Goal: Task Accomplishment & Management: Use online tool/utility

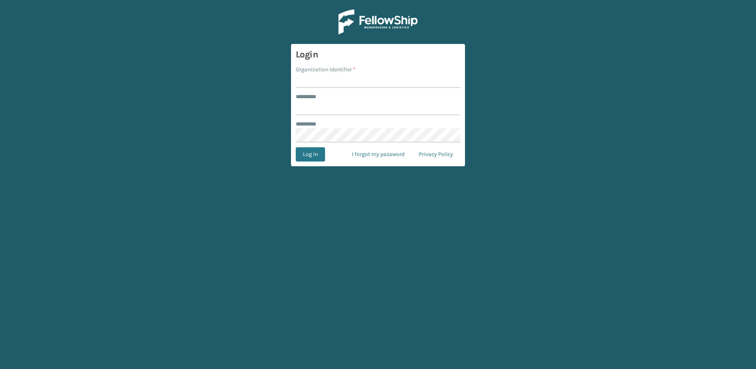
click at [345, 80] on input "Organization Identifier *" at bounding box center [378, 81] width 165 height 14
type input "fellowship - west"
click at [319, 111] on input "******** *" at bounding box center [378, 108] width 165 height 14
type input "******"
click at [296, 147] on button "Log In" at bounding box center [310, 154] width 29 height 14
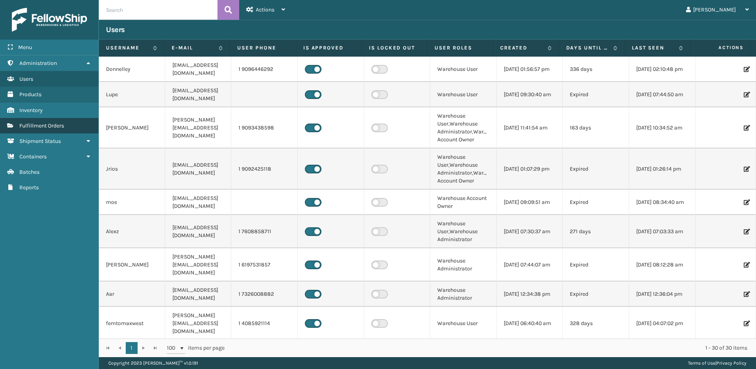
click at [39, 124] on span "Fulfillment Orders" at bounding box center [41, 125] width 45 height 7
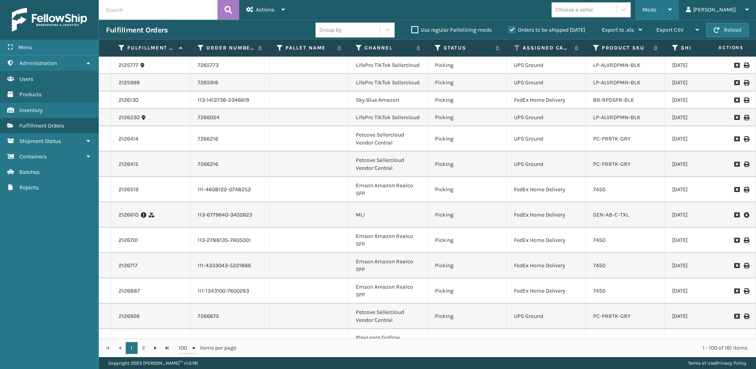
click at [657, 8] on span "Mode" at bounding box center [650, 9] width 14 height 7
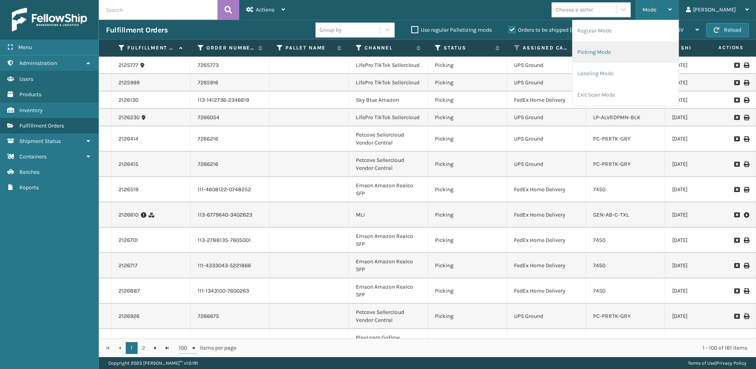
click at [631, 57] on li "Picking Mode" at bounding box center [626, 52] width 106 height 21
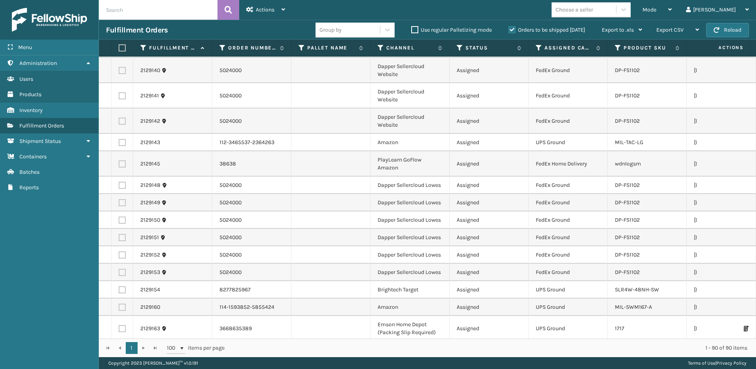
scroll to position [1789, 0]
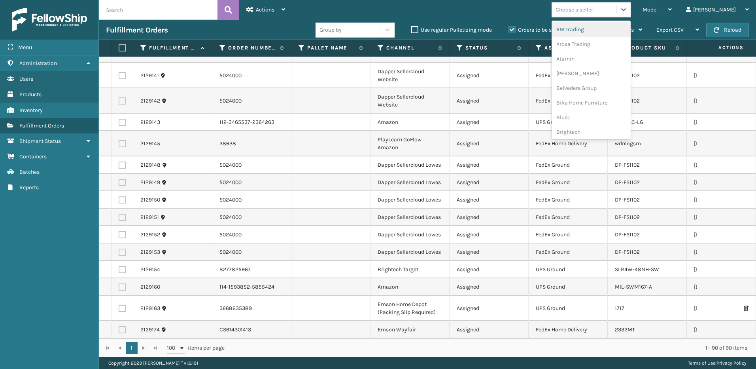
click at [593, 13] on div "Choose a seller" at bounding box center [575, 10] width 38 height 8
click at [613, 71] on div "LifePro Fitness" at bounding box center [591, 71] width 79 height 15
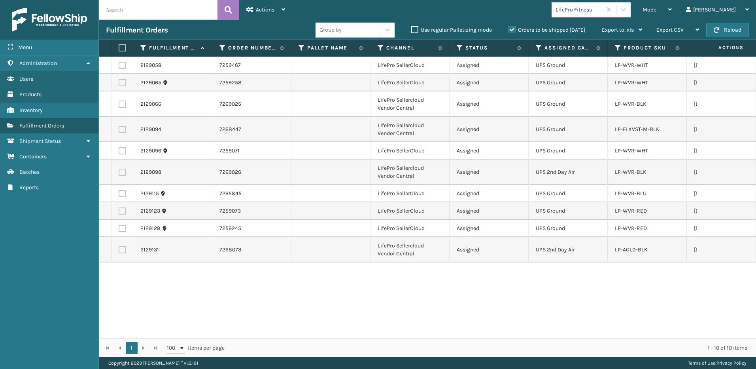
click at [123, 45] on label at bounding box center [121, 47] width 5 height 7
click at [119, 45] on input "checkbox" at bounding box center [119, 47] width 0 height 5
checkbox input "true"
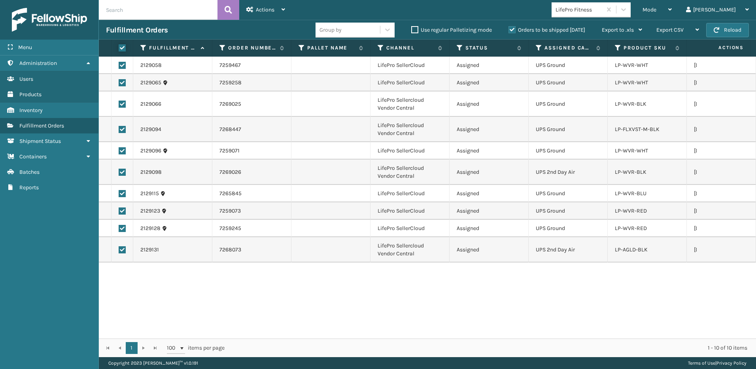
checkbox input "true"
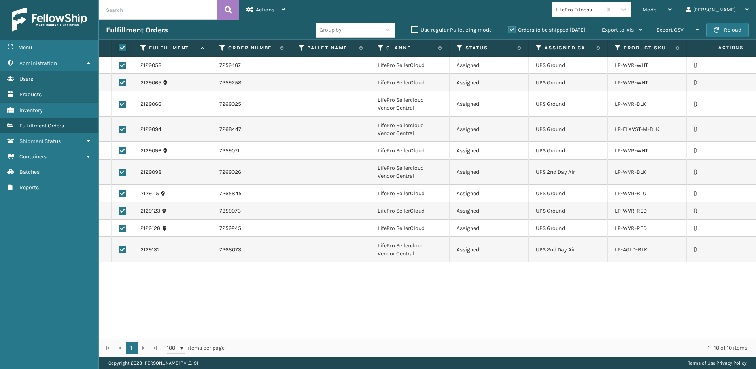
checkbox input "true"
click at [270, 6] on div "Actions" at bounding box center [265, 10] width 39 height 20
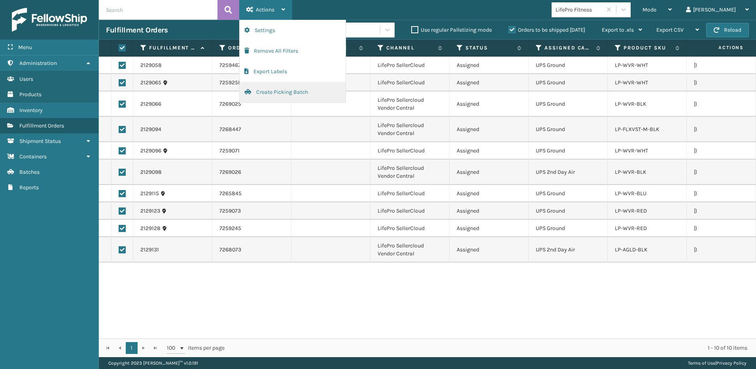
click at [265, 94] on button "Create Picking Batch" at bounding box center [293, 92] width 106 height 21
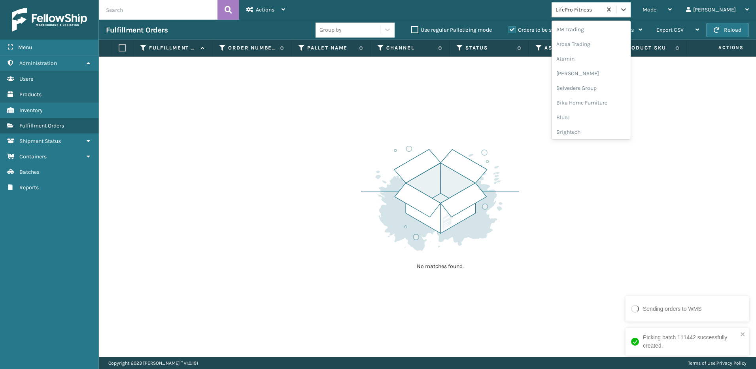
click at [603, 12] on div "LifePro Fitness" at bounding box center [579, 10] width 47 height 8
click at [616, 100] on div "Dapper Supply" at bounding box center [591, 99] width 79 height 15
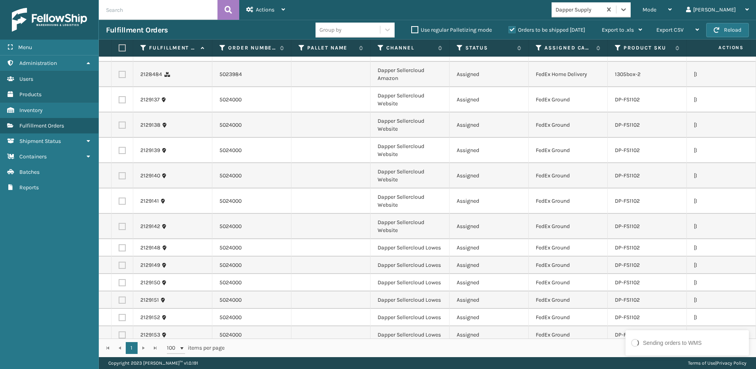
scroll to position [31, 0]
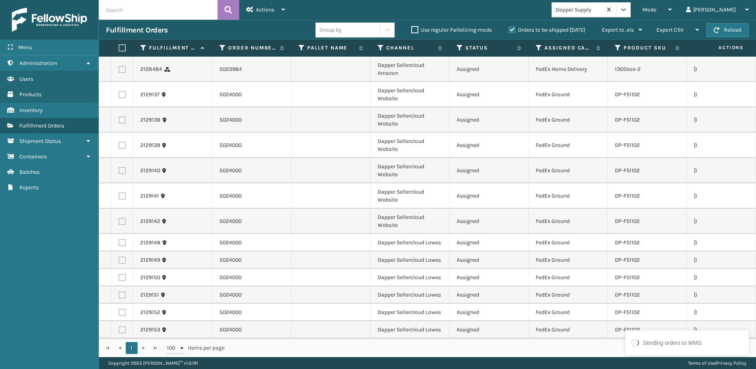
click at [123, 48] on label at bounding box center [121, 47] width 5 height 7
click at [119, 48] on input "checkbox" at bounding box center [119, 47] width 0 height 5
checkbox input "true"
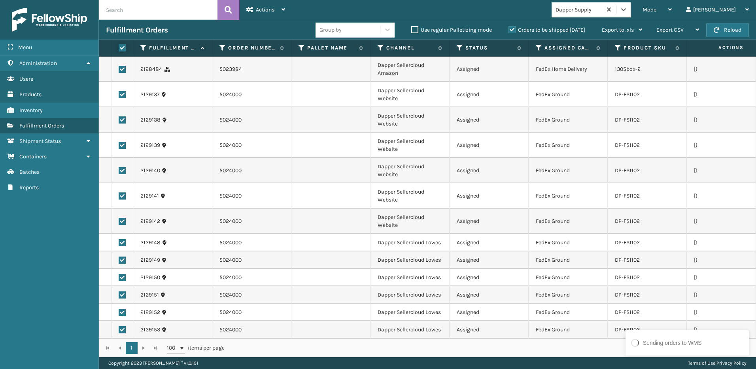
checkbox input "true"
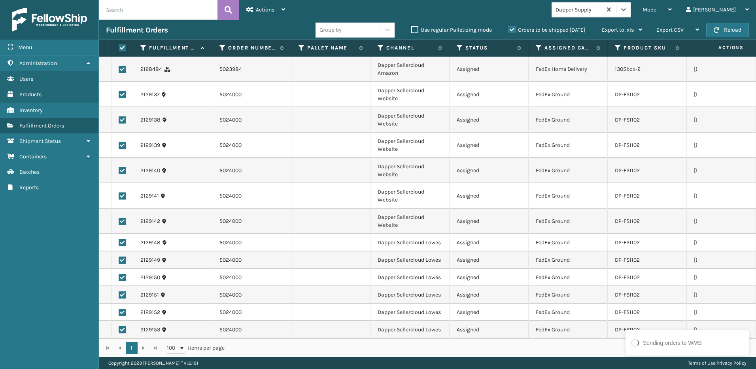
checkbox input "true"
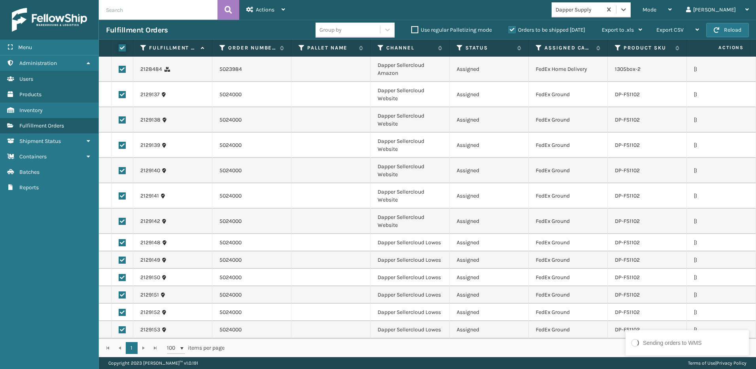
checkbox input "true"
drag, startPoint x: 271, startPoint y: 6, endPoint x: 276, endPoint y: 14, distance: 8.9
click at [271, 6] on span "Actions" at bounding box center [265, 9] width 19 height 7
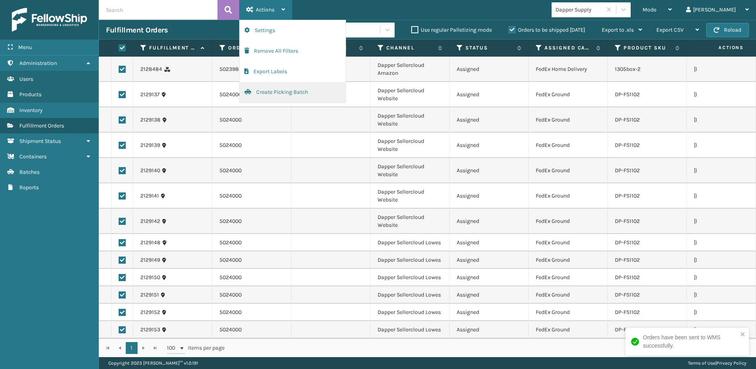
click at [274, 93] on button "Create Picking Batch" at bounding box center [293, 92] width 106 height 21
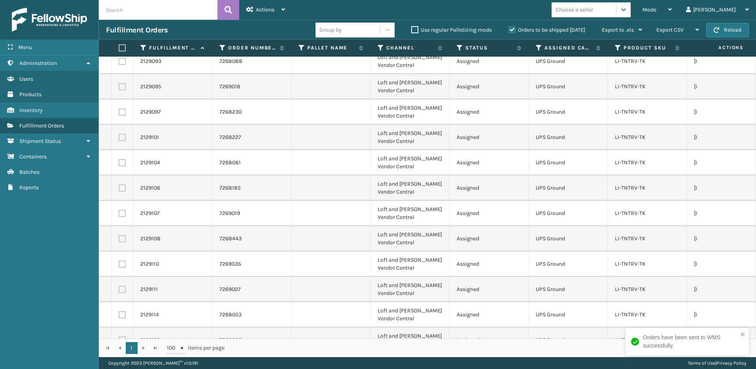
scroll to position [1266, 0]
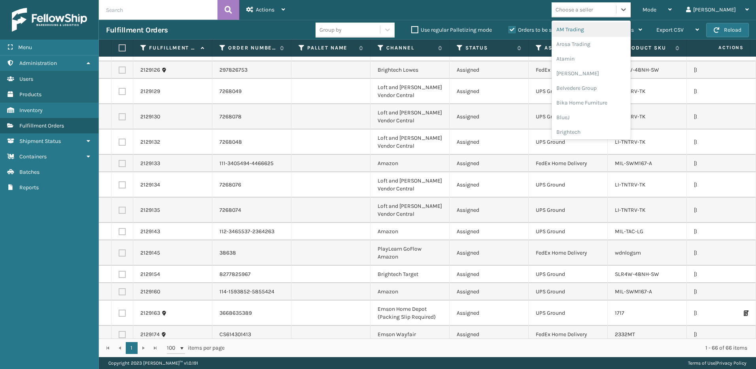
click at [593, 9] on div "Choose a seller" at bounding box center [575, 10] width 38 height 8
click at [604, 116] on div "loft & Ivy" at bounding box center [591, 115] width 79 height 15
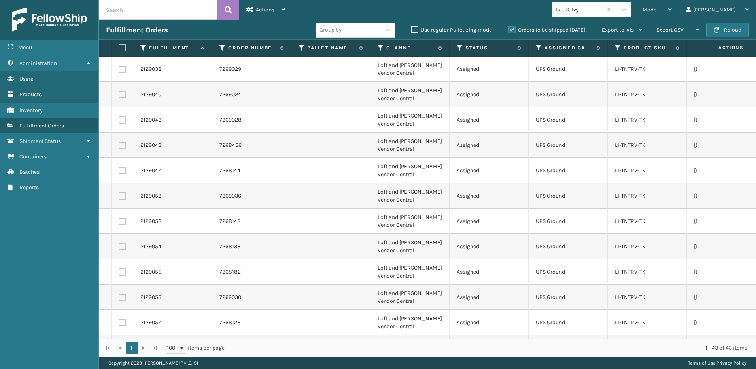
click at [123, 46] on label at bounding box center [121, 47] width 5 height 7
click at [119, 46] on input "checkbox" at bounding box center [119, 47] width 0 height 5
checkbox input "true"
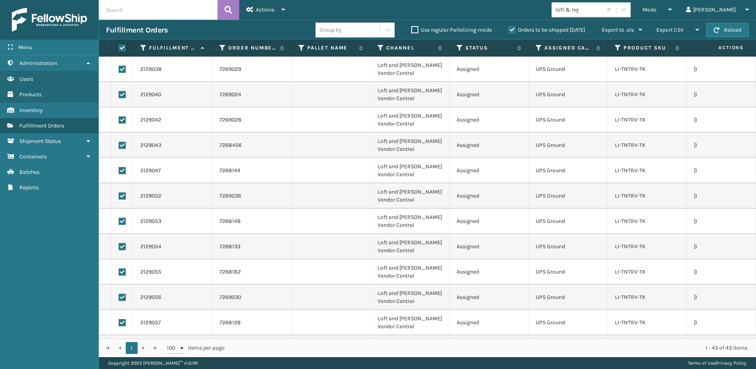
checkbox input "true"
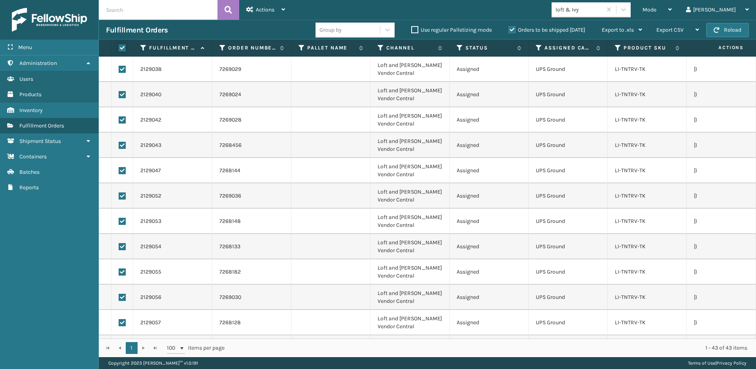
checkbox input "true"
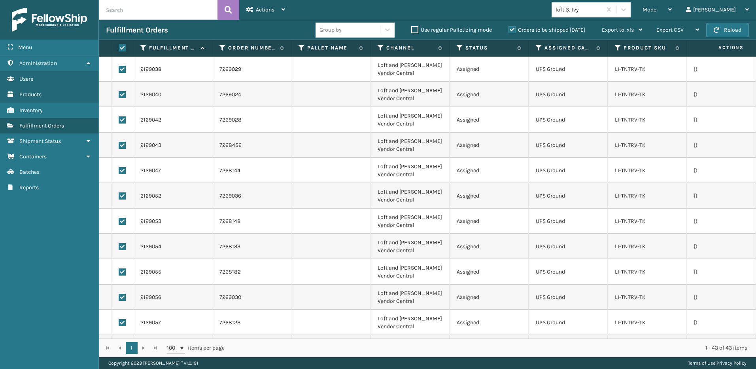
checkbox input "true"
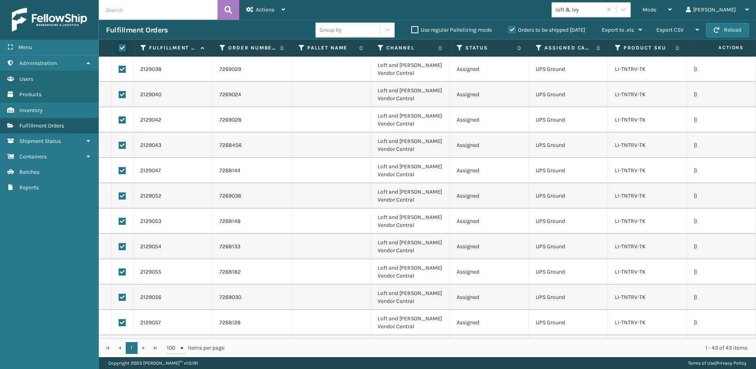
checkbox input "true"
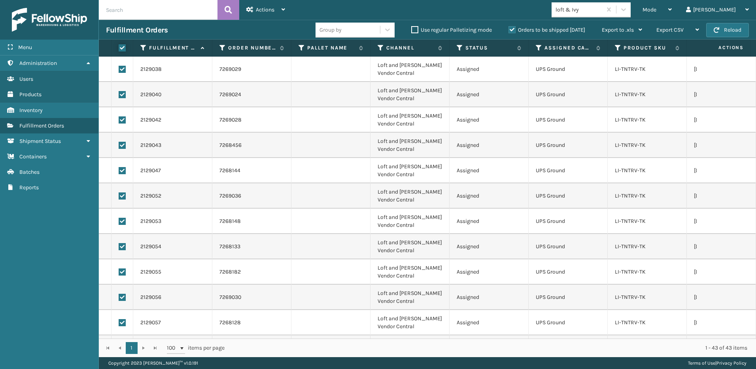
checkbox input "true"
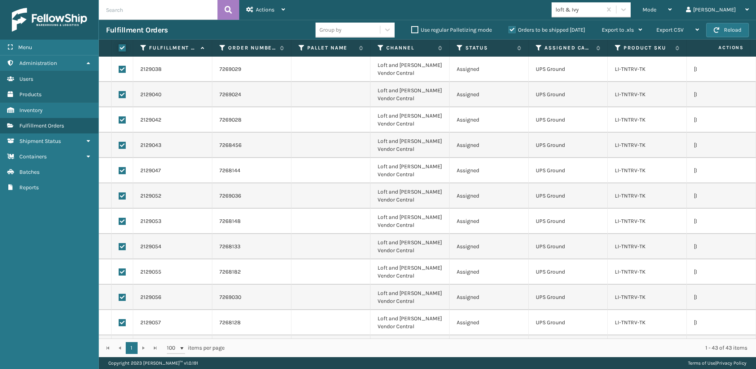
checkbox input "true"
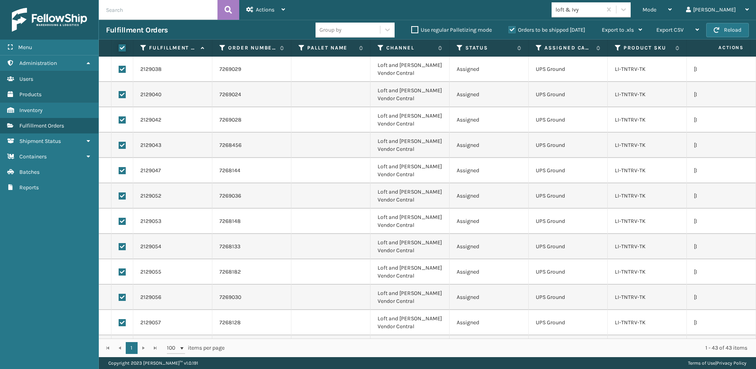
checkbox input "true"
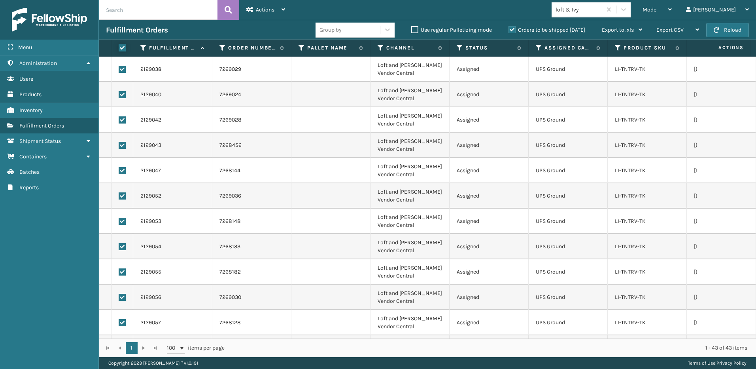
checkbox input "true"
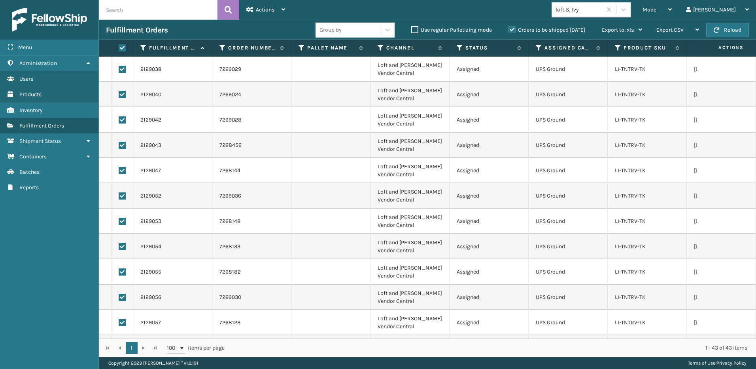
checkbox input "true"
click at [263, 12] on span "Actions" at bounding box center [265, 9] width 19 height 7
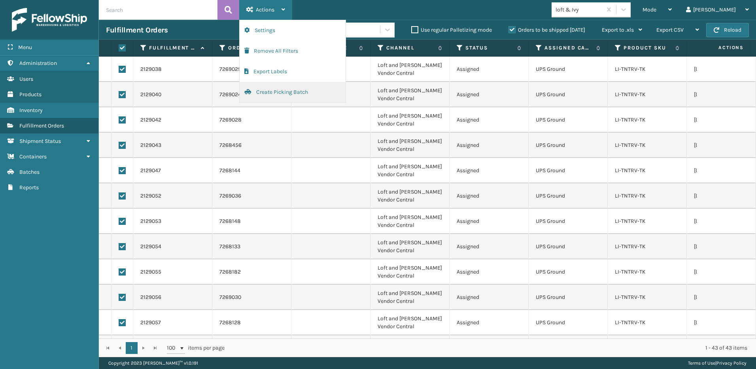
click at [277, 92] on button "Create Picking Batch" at bounding box center [293, 92] width 106 height 21
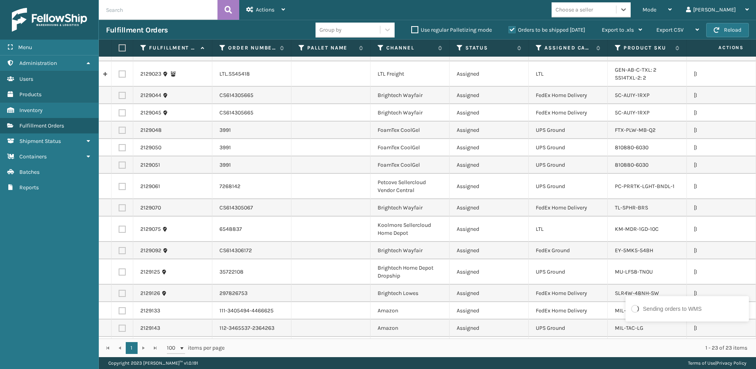
scroll to position [0, 0]
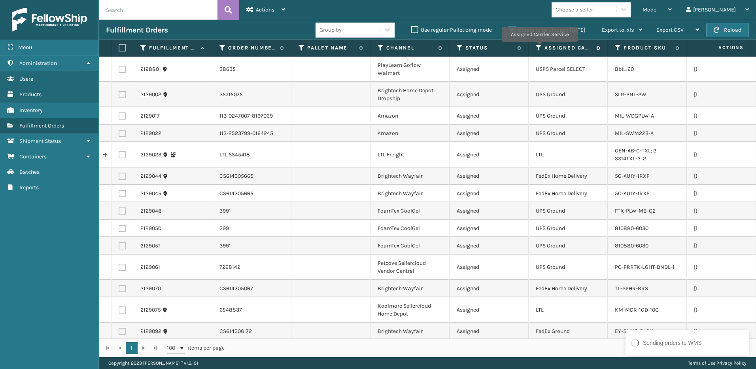
click at [540, 47] on icon at bounding box center [539, 47] width 6 height 7
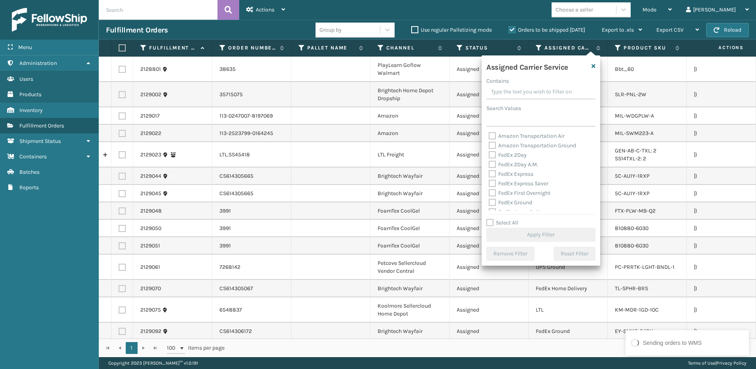
click at [514, 153] on label "FedEx 2Day" at bounding box center [508, 155] width 38 height 7
click at [489, 153] on input "FedEx 2Day" at bounding box center [489, 152] width 0 height 5
checkbox input "true"
click at [511, 164] on label "FedEx 2Day A.M." at bounding box center [513, 164] width 49 height 7
click at [489, 164] on input "FedEx 2Day A.M." at bounding box center [489, 162] width 0 height 5
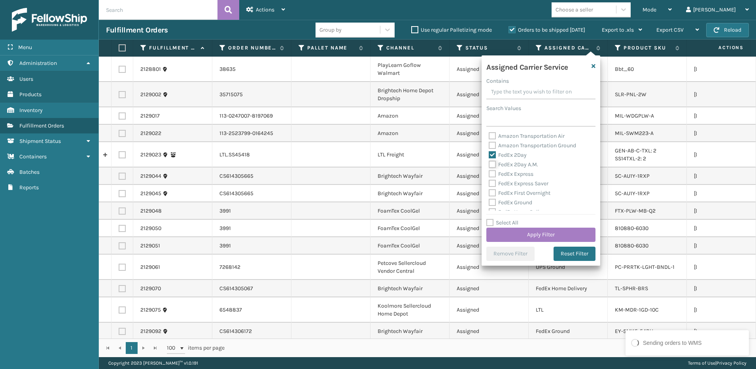
checkbox input "true"
click at [511, 173] on label "FedEx Express" at bounding box center [511, 173] width 45 height 7
click at [489, 173] on input "FedEx Express" at bounding box center [489, 171] width 0 height 5
checkbox input "true"
click at [513, 181] on label "FedEx Express Saver" at bounding box center [519, 183] width 60 height 7
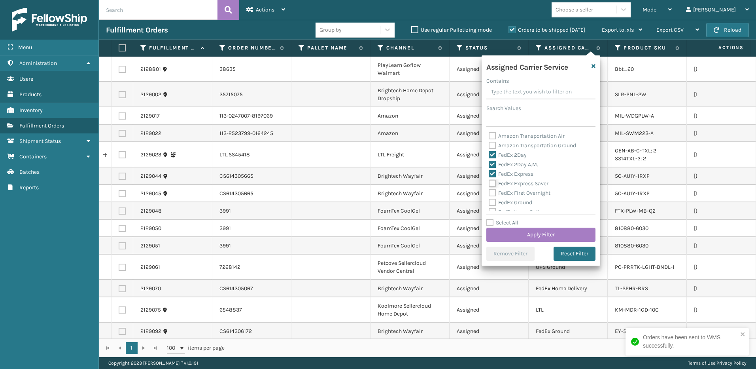
click at [489, 181] on input "FedEx Express Saver" at bounding box center [489, 181] width 0 height 5
checkbox input "true"
drag, startPoint x: 513, startPoint y: 190, endPoint x: 513, endPoint y: 197, distance: 7.1
click at [513, 191] on label "FedEx First Overnight" at bounding box center [520, 192] width 62 height 7
click at [489, 191] on input "FedEx First Overnight" at bounding box center [489, 190] width 0 height 5
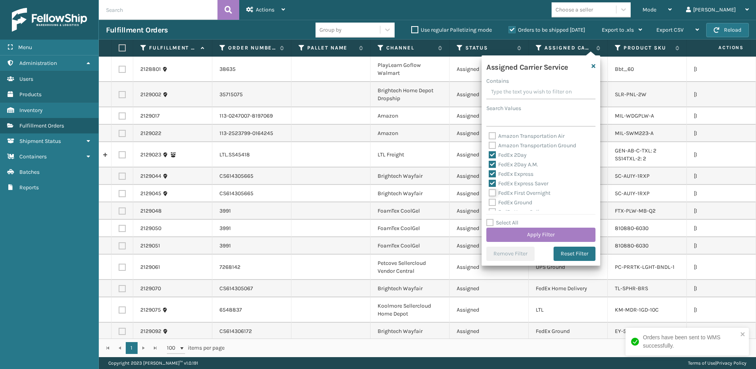
checkbox input "true"
click at [512, 202] on label "FedEx Ground" at bounding box center [511, 202] width 44 height 7
click at [489, 202] on input "FedEx Ground" at bounding box center [489, 200] width 0 height 5
checkbox input "true"
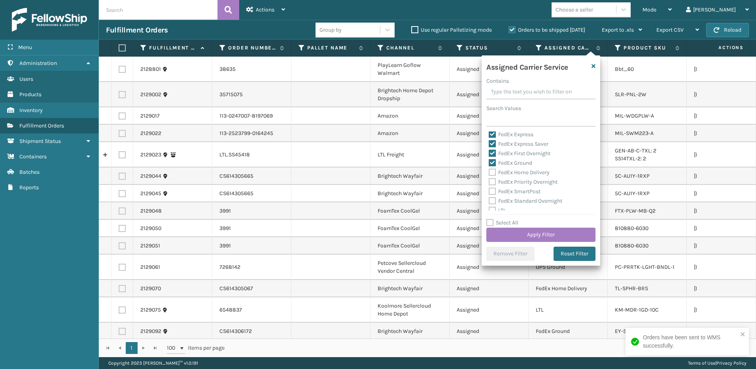
drag, startPoint x: 511, startPoint y: 173, endPoint x: 509, endPoint y: 183, distance: 10.4
click at [511, 174] on label "FedEx Home Delivery" at bounding box center [519, 172] width 61 height 7
click at [489, 173] on input "FedEx Home Delivery" at bounding box center [489, 170] width 0 height 5
checkbox input "true"
click at [508, 184] on label "FedEx Priority Overnight" at bounding box center [523, 181] width 69 height 7
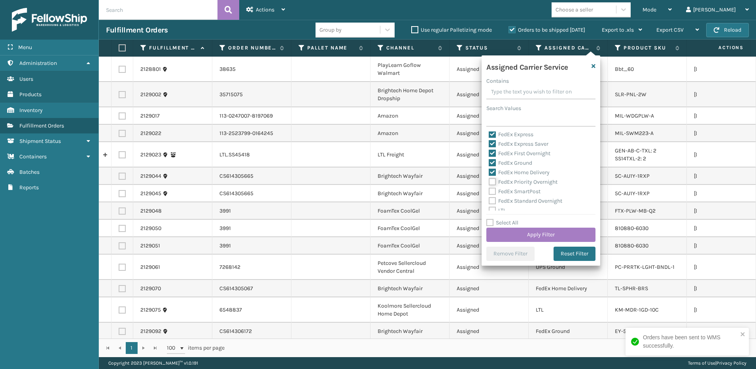
click at [489, 182] on input "FedEx Priority Overnight" at bounding box center [489, 179] width 0 height 5
checkbox input "true"
click at [508, 192] on label "FedEx SmartPost" at bounding box center [515, 191] width 52 height 7
click at [489, 192] on input "FedEx SmartPost" at bounding box center [489, 189] width 0 height 5
checkbox input "true"
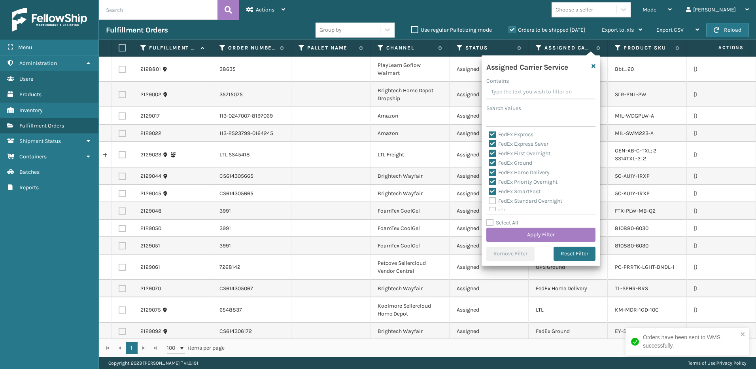
click at [510, 200] on label "FedEx Standard Overnight" at bounding box center [526, 200] width 74 height 7
click at [489, 200] on input "FedEx Standard Overnight" at bounding box center [489, 198] width 0 height 5
checkbox input "true"
click at [521, 236] on button "Apply Filter" at bounding box center [541, 234] width 109 height 14
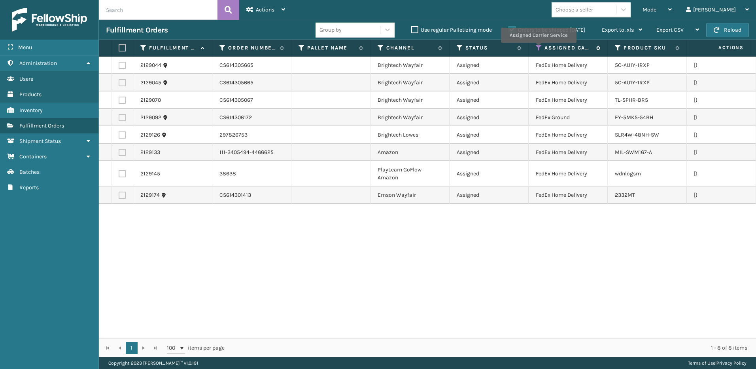
click at [538, 48] on icon at bounding box center [539, 47] width 6 height 7
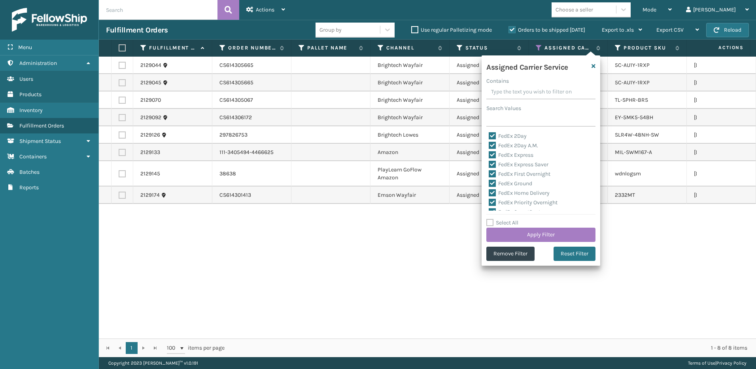
click at [511, 219] on div "Select All Apply Filter" at bounding box center [541, 230] width 109 height 24
click at [513, 220] on label "Select All" at bounding box center [503, 222] width 32 height 7
click at [513, 219] on input "Select All" at bounding box center [546, 218] width 119 height 1
checkbox input "true"
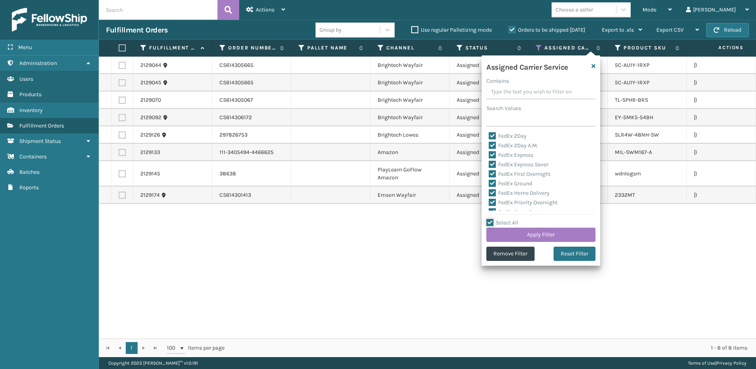
checkbox input "true"
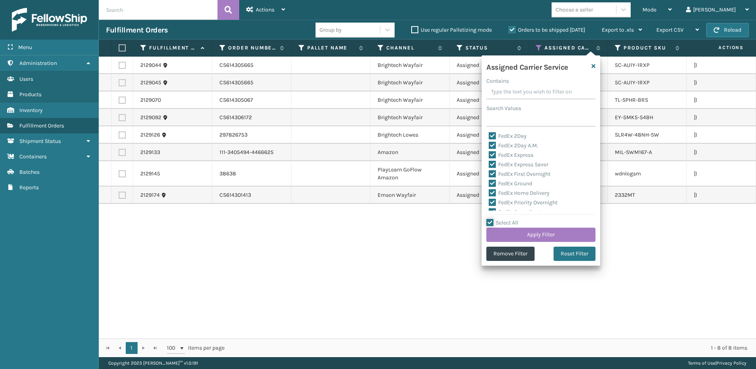
checkbox input "true"
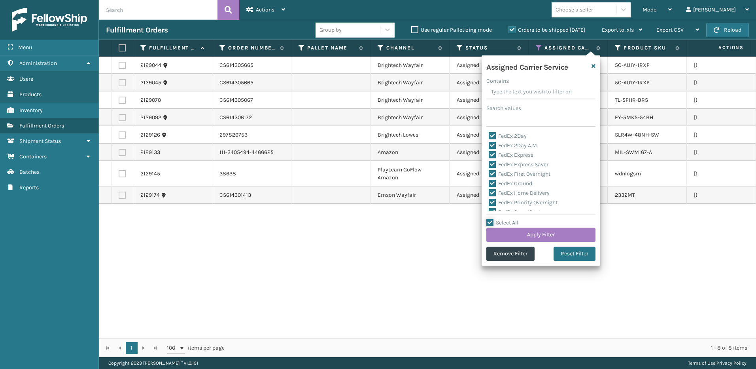
checkbox input "true"
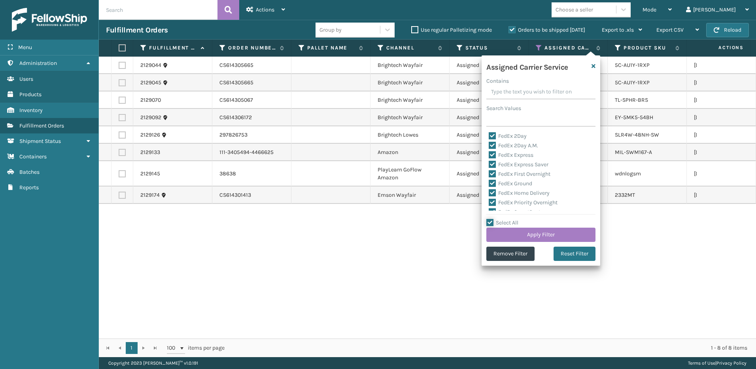
checkbox input "true"
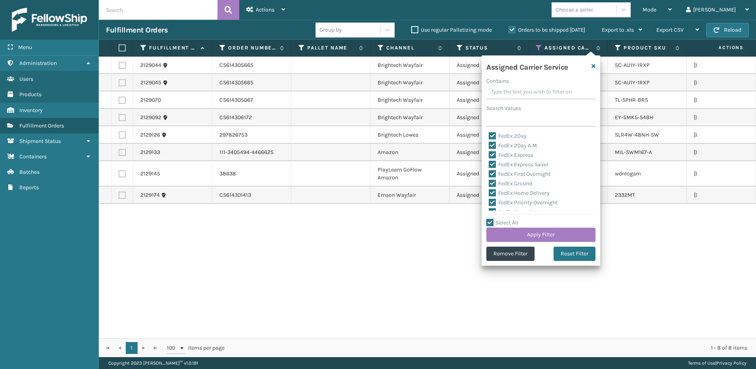
checkbox input "true"
click at [513, 220] on label "Select All" at bounding box center [503, 222] width 32 height 7
click at [513, 219] on input "Select All" at bounding box center [546, 218] width 119 height 1
checkbox input "false"
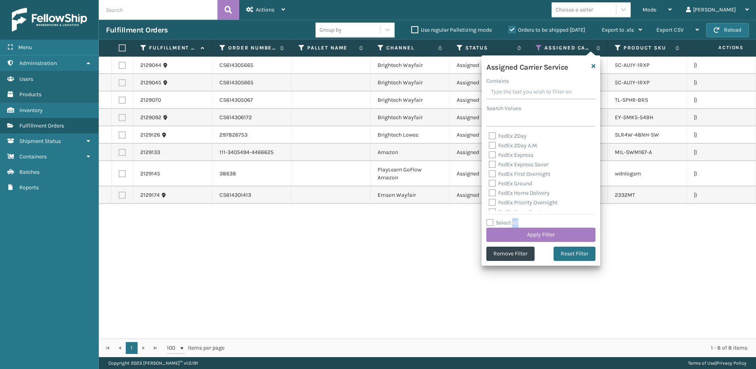
checkbox input "false"
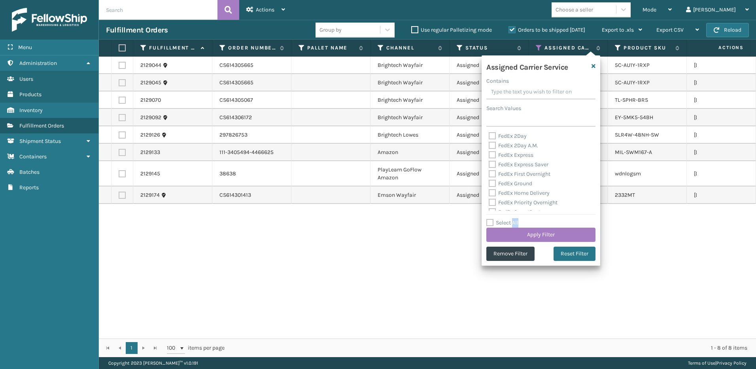
checkbox input "false"
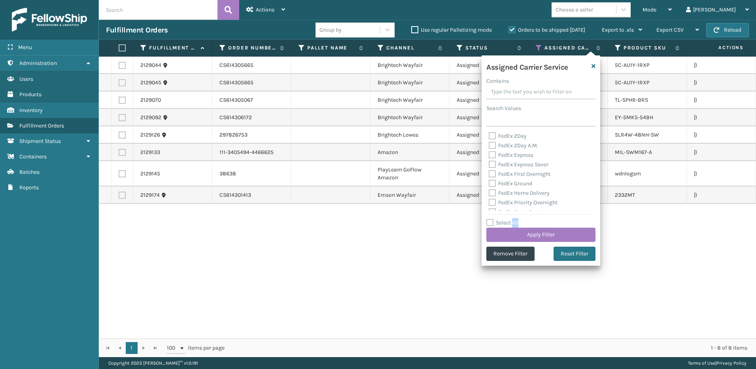
checkbox input "false"
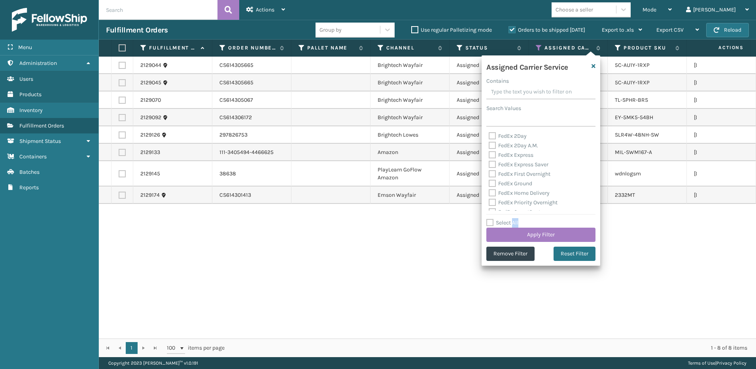
checkbox input "false"
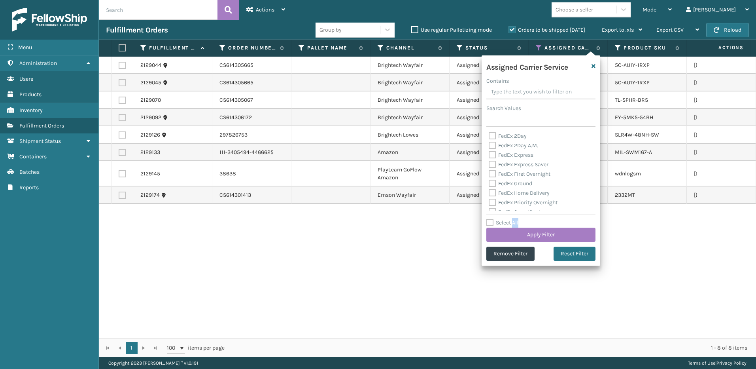
checkbox input "false"
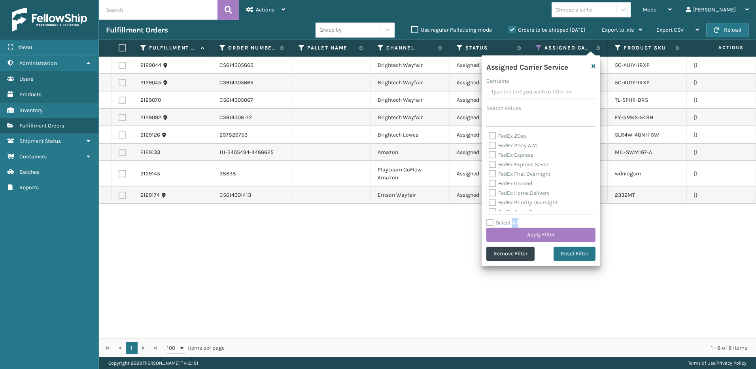
checkbox input "false"
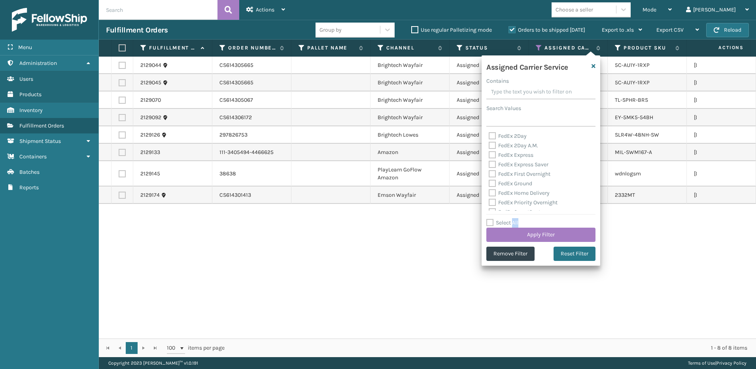
checkbox input "false"
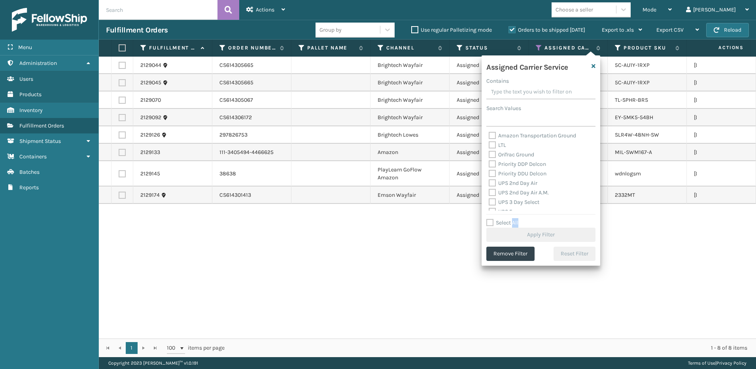
scroll to position [119, 0]
click at [513, 169] on label "UPS 2nd Day Air" at bounding box center [513, 169] width 49 height 7
click at [489, 169] on input "UPS 2nd Day Air" at bounding box center [489, 167] width 0 height 5
checkbox input "true"
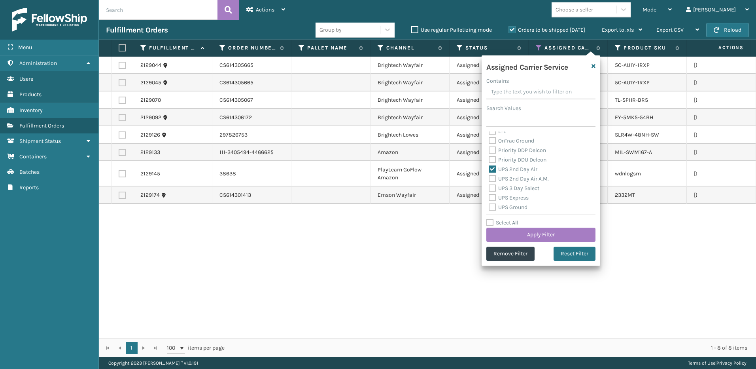
click at [517, 177] on label "UPS 2nd Day Air A.M." at bounding box center [519, 178] width 60 height 7
click at [489, 177] on input "UPS 2nd Day Air A.M." at bounding box center [489, 176] width 0 height 5
checkbox input "true"
drag, startPoint x: 518, startPoint y: 185, endPoint x: 519, endPoint y: 190, distance: 5.6
click at [518, 185] on label "UPS 3 Day Select" at bounding box center [514, 188] width 51 height 7
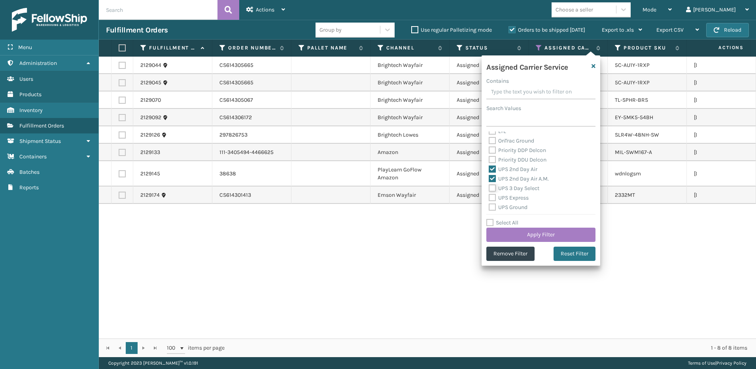
click at [489, 185] on input "UPS 3 Day Select" at bounding box center [489, 186] width 0 height 5
checkbox input "true"
click at [514, 197] on label "UPS Express" at bounding box center [509, 197] width 40 height 7
click at [489, 197] on input "UPS Express" at bounding box center [489, 195] width 0 height 5
checkbox input "true"
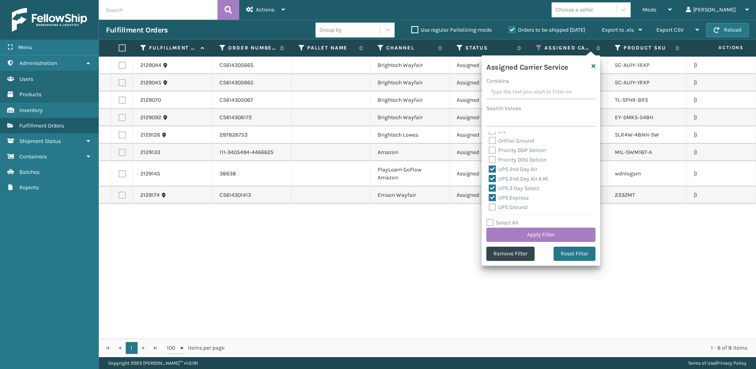
click at [513, 204] on label "UPS Ground" at bounding box center [508, 207] width 39 height 7
click at [489, 204] on input "UPS Ground" at bounding box center [489, 205] width 0 height 5
checkbox input "true"
click at [511, 178] on label "UPS Next Day Air" at bounding box center [514, 177] width 51 height 7
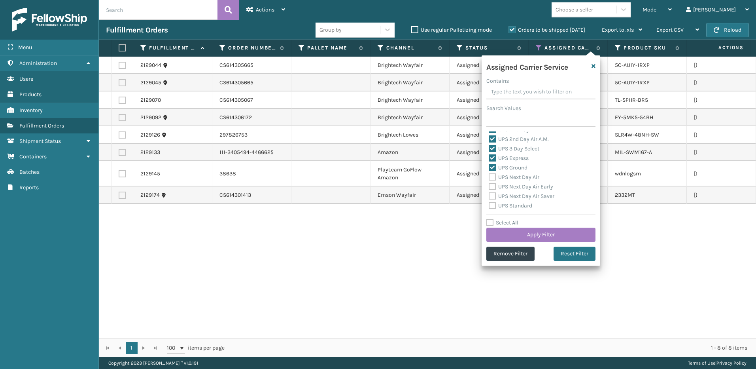
click at [489, 178] on input "UPS Next Day Air" at bounding box center [489, 174] width 0 height 5
checkbox input "true"
click at [515, 185] on label "UPS Next Day Air Early" at bounding box center [521, 186] width 64 height 7
click at [489, 185] on input "UPS Next Day Air Early" at bounding box center [489, 184] width 0 height 5
checkbox input "true"
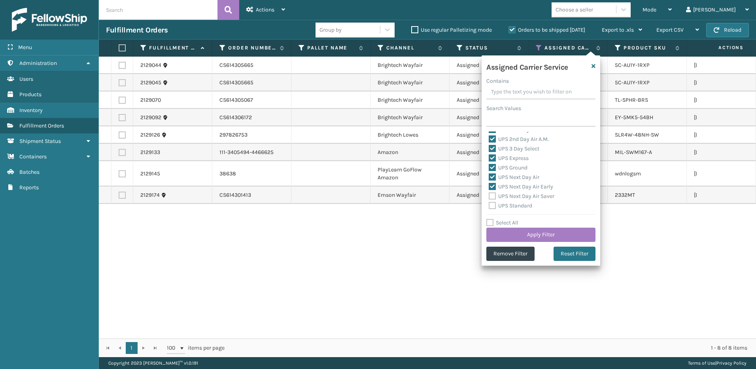
click at [517, 195] on label "UPS Next Day Air Saver" at bounding box center [522, 196] width 66 height 7
click at [489, 195] on input "UPS Next Day Air Saver" at bounding box center [489, 193] width 0 height 5
checkbox input "true"
click at [516, 205] on label "UPS Standard" at bounding box center [511, 205] width 44 height 7
click at [489, 205] on input "UPS Standard" at bounding box center [489, 203] width 0 height 5
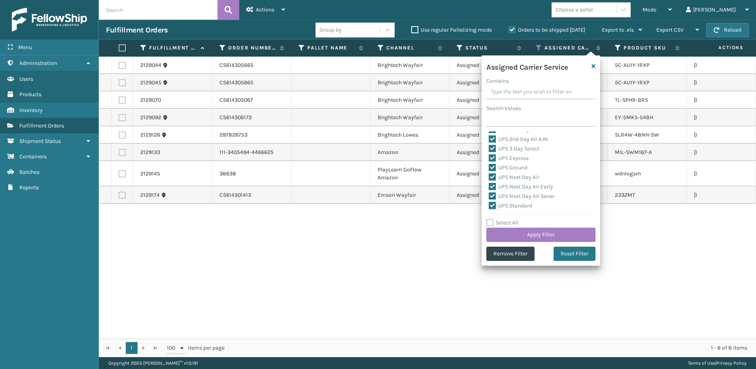
checkbox input "true"
click at [510, 178] on label "UPS SurePost 1LB or Greater" at bounding box center [528, 175] width 78 height 7
click at [489, 176] on input "UPS SurePost 1LB or Greater" at bounding box center [489, 173] width 0 height 5
checkbox input "true"
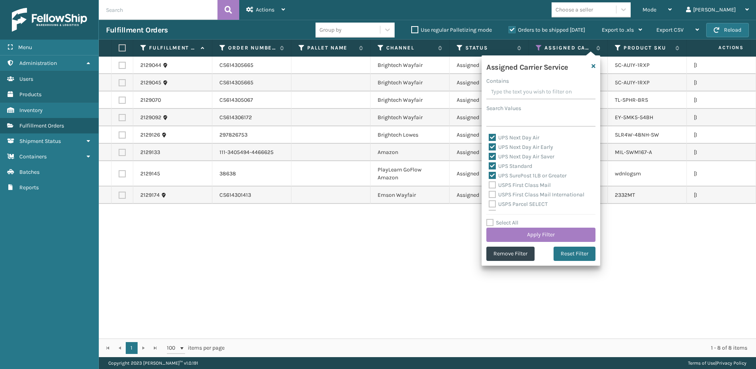
click at [511, 184] on label "USPS First Class Mail" at bounding box center [520, 185] width 62 height 7
click at [489, 184] on input "USPS First Class Mail" at bounding box center [489, 182] width 0 height 5
checkbox input "true"
click at [523, 233] on button "Apply Filter" at bounding box center [541, 234] width 109 height 14
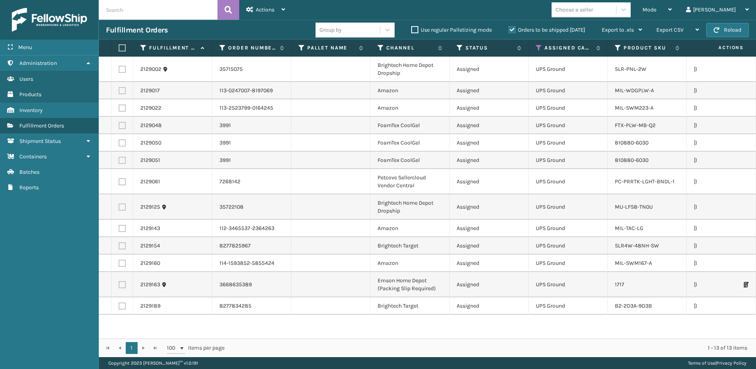
click at [593, 10] on div "Choose a seller" at bounding box center [575, 10] width 38 height 8
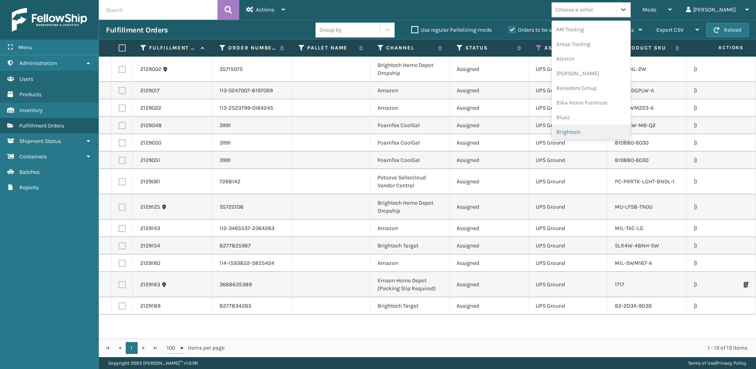
click at [607, 129] on div "Brightech" at bounding box center [591, 132] width 79 height 15
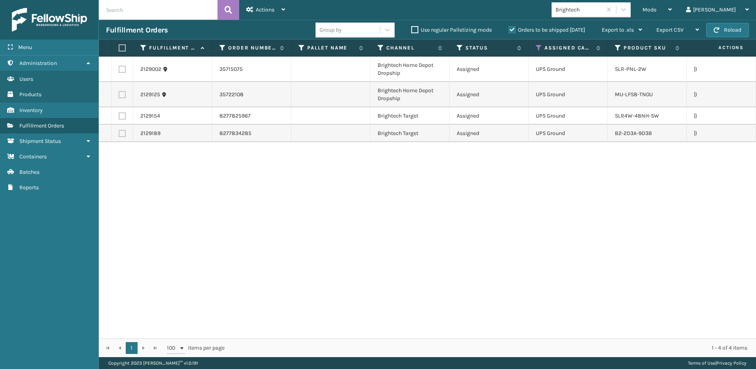
click at [606, 18] on div "Mode Regular Mode Picking Mode Labeling Mode Exit Scan Mode Brightech [PERSON_N…" at bounding box center [524, 10] width 464 height 20
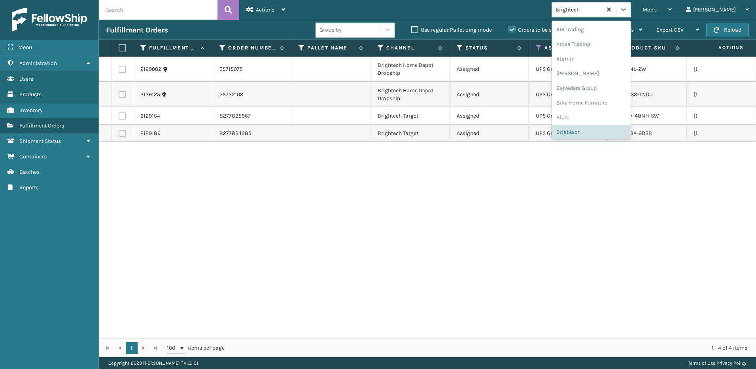
click at [602, 15] on div "Brightech" at bounding box center [577, 9] width 50 height 13
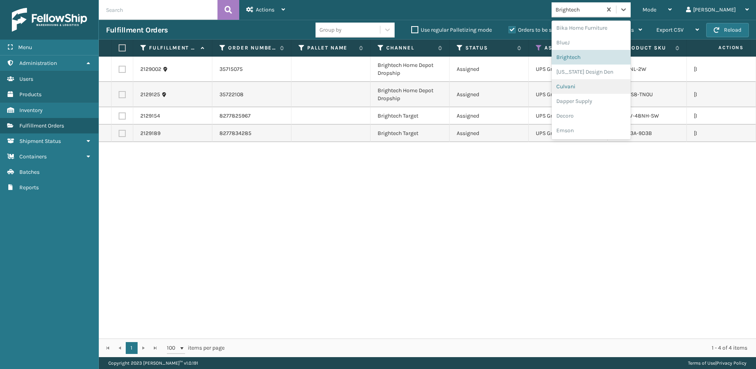
scroll to position [84, 0]
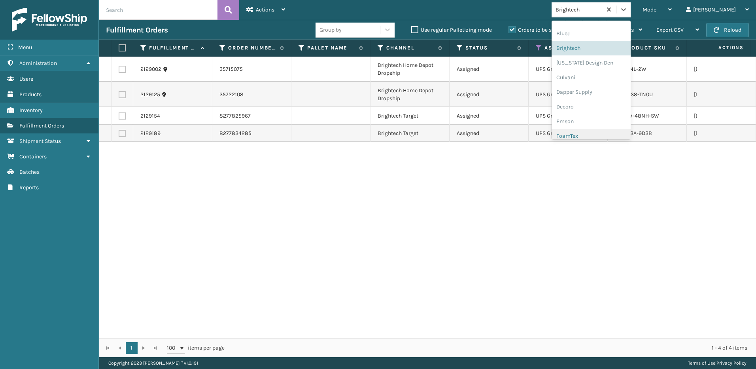
click at [601, 131] on div "FoamTex" at bounding box center [591, 136] width 79 height 15
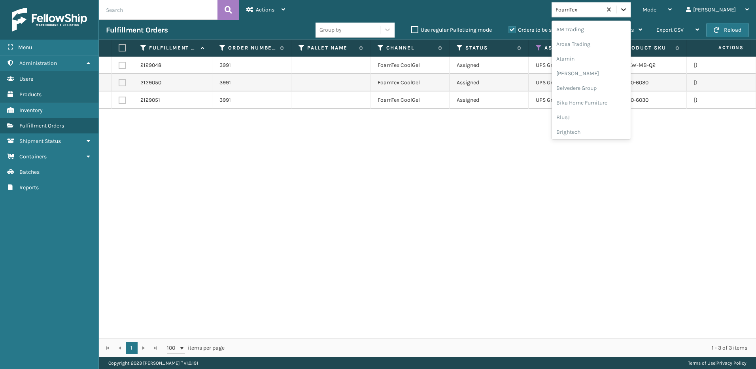
click at [628, 12] on icon at bounding box center [624, 10] width 8 height 8
click at [610, 84] on div "Brightech" at bounding box center [591, 79] width 79 height 15
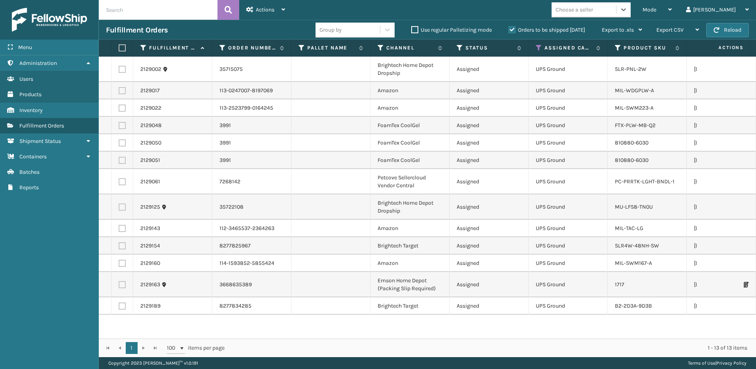
click at [121, 46] on label at bounding box center [121, 47] width 5 height 7
click at [119, 46] on input "checkbox" at bounding box center [119, 47] width 0 height 5
checkbox input "true"
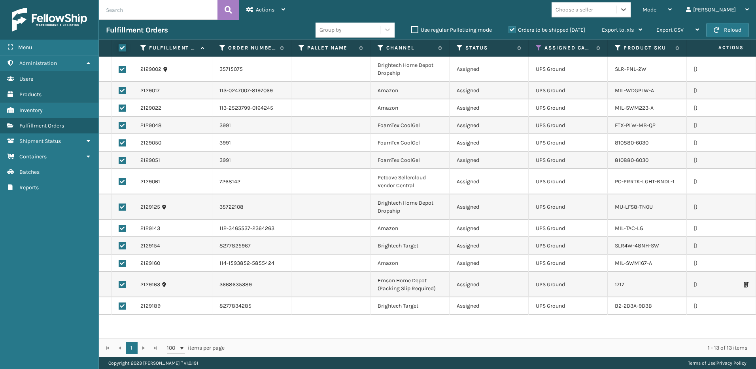
checkbox input "true"
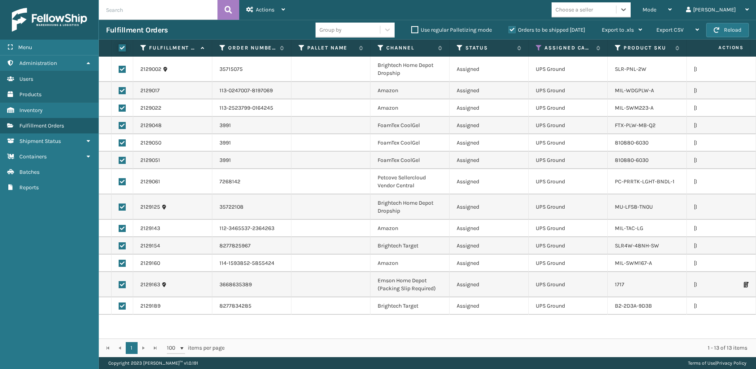
checkbox input "true"
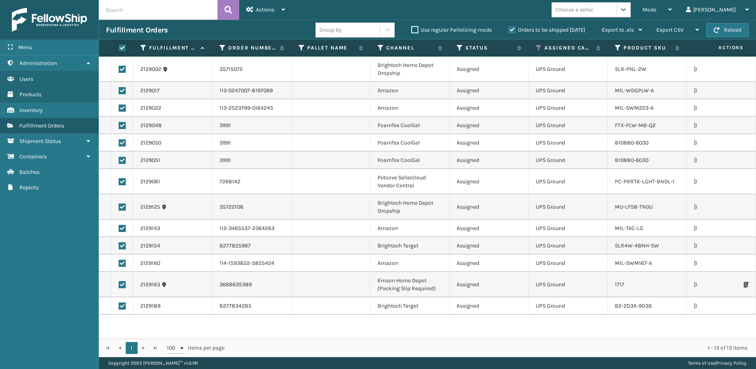
checkbox input "true"
click at [258, 8] on span "Actions" at bounding box center [265, 9] width 19 height 7
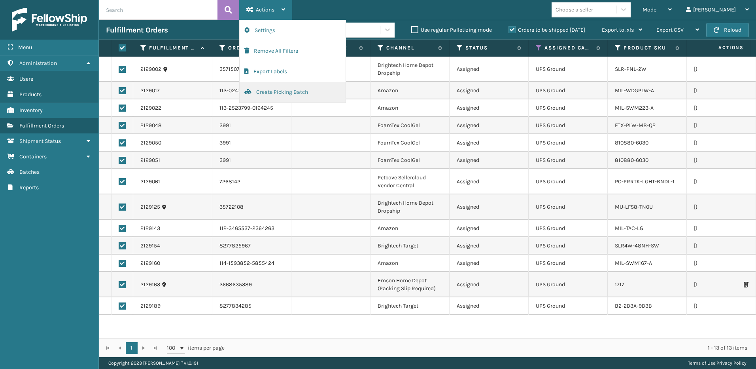
click at [278, 95] on button "Create Picking Batch" at bounding box center [293, 92] width 106 height 21
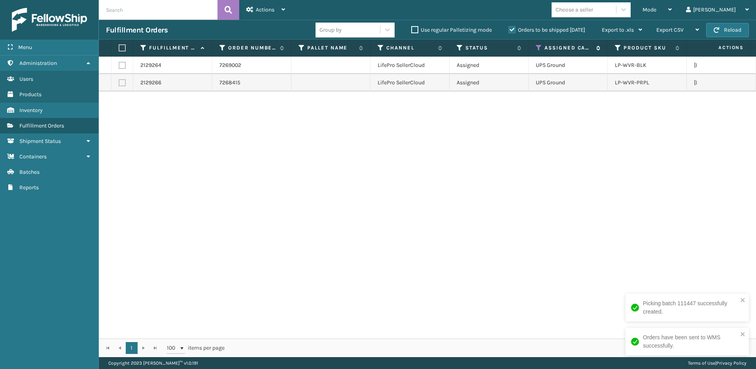
click at [543, 47] on div "Assigned Carrier Service" at bounding box center [568, 47] width 64 height 7
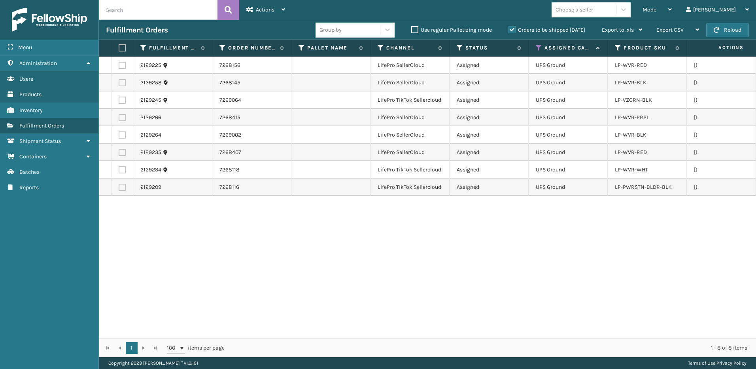
click at [123, 44] on label at bounding box center [121, 47] width 5 height 7
click at [119, 45] on input "checkbox" at bounding box center [119, 47] width 0 height 5
checkbox input "true"
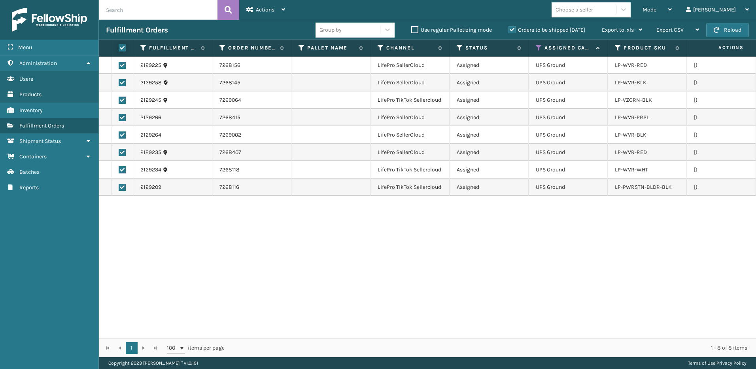
checkbox input "true"
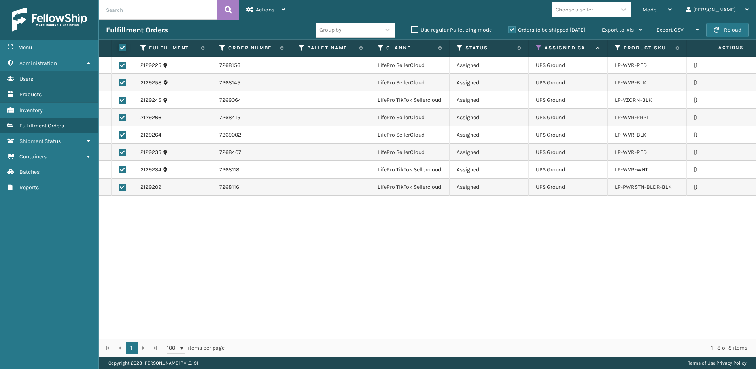
checkbox input "true"
click at [256, 8] on div "Actions" at bounding box center [265, 10] width 39 height 20
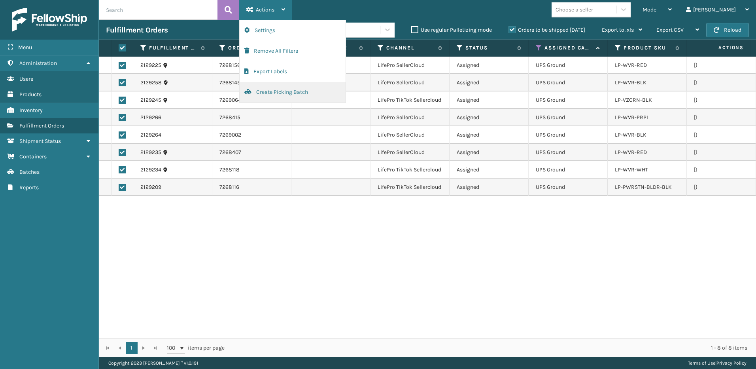
click at [281, 93] on button "Create Picking Batch" at bounding box center [293, 92] width 106 height 21
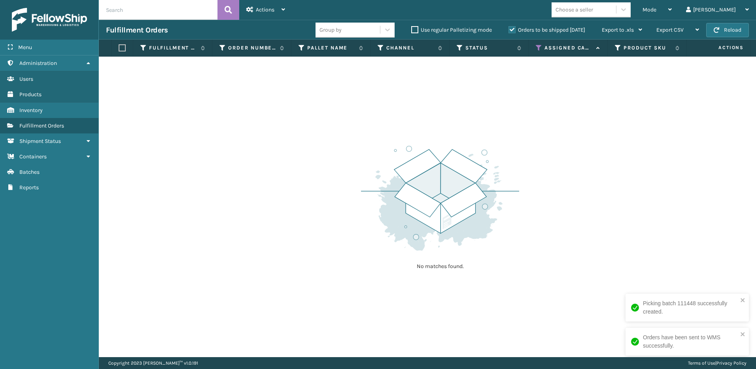
click at [542, 52] on th "Assigned Carrier Service" at bounding box center [568, 48] width 79 height 17
click at [538, 49] on icon at bounding box center [539, 47] width 6 height 7
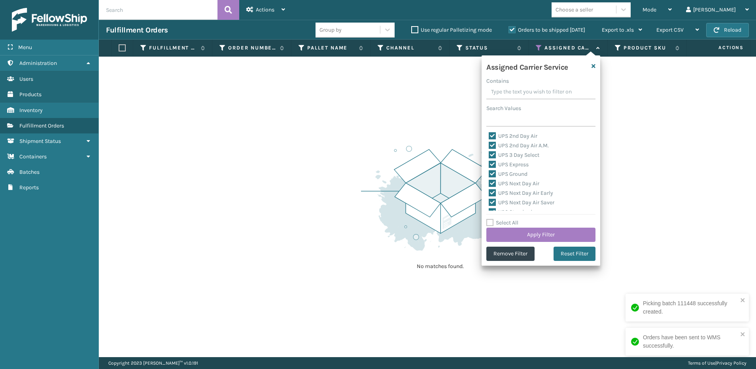
click at [514, 221] on label "Select All" at bounding box center [503, 222] width 32 height 7
click at [514, 219] on input "Select All" at bounding box center [546, 218] width 119 height 1
checkbox input "true"
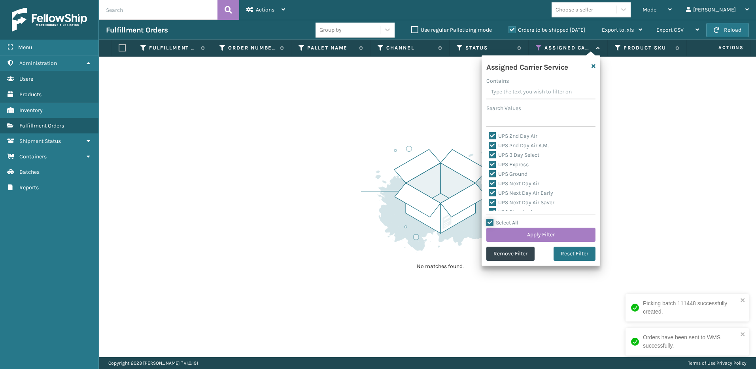
checkbox input "true"
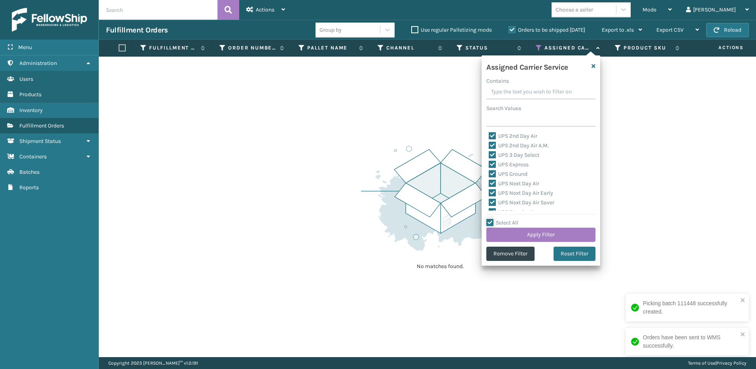
checkbox input "true"
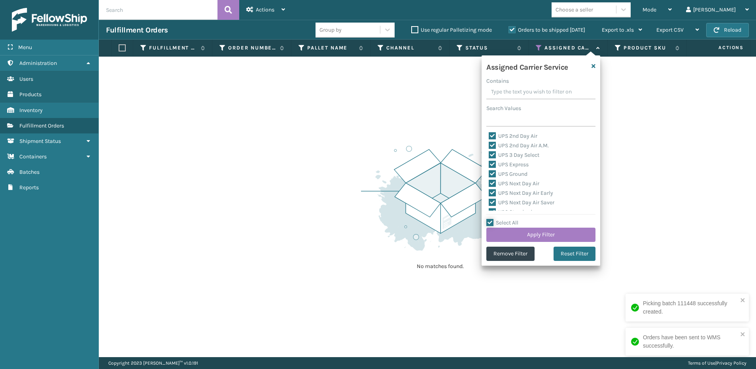
checkbox input "true"
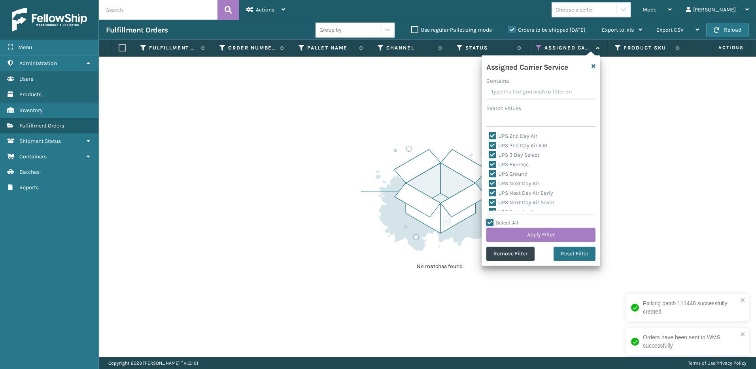
checkbox input "true"
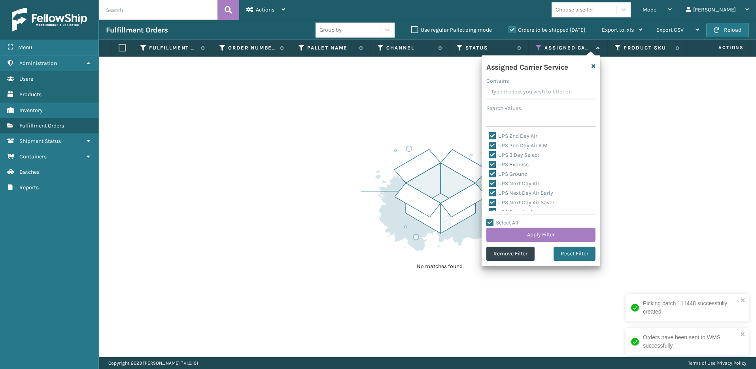
click at [514, 220] on label "Select All" at bounding box center [503, 222] width 32 height 7
click at [514, 219] on input "Select All" at bounding box center [546, 218] width 119 height 1
checkbox input "false"
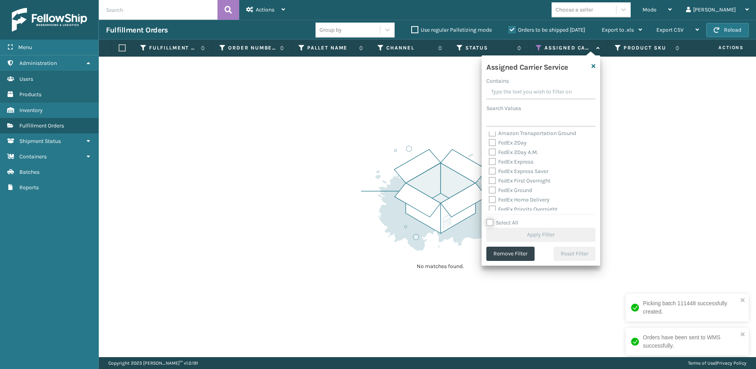
scroll to position [119, 0]
click at [510, 139] on label "FedEx 2Day" at bounding box center [508, 140] width 38 height 7
click at [489, 139] on input "FedEx 2Day" at bounding box center [489, 138] width 0 height 5
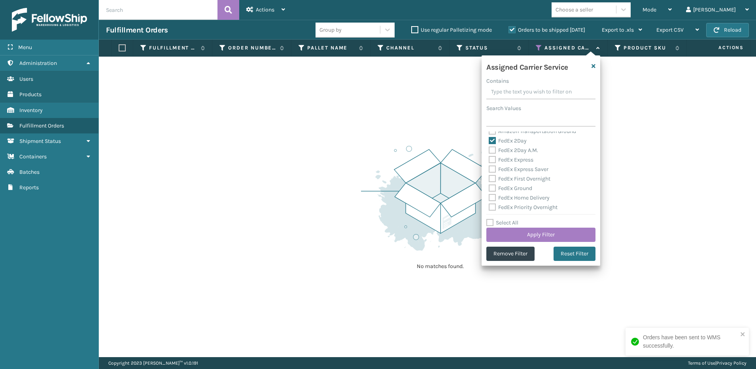
click at [514, 149] on label "FedEx 2Day A.M." at bounding box center [513, 150] width 49 height 7
click at [489, 149] on input "FedEx 2Day A.M." at bounding box center [489, 148] width 0 height 5
click at [517, 162] on label "FedEx Express" at bounding box center [511, 159] width 45 height 7
click at [489, 160] on input "FedEx Express" at bounding box center [489, 157] width 0 height 5
click at [518, 170] on label "FedEx Express Saver" at bounding box center [519, 169] width 60 height 7
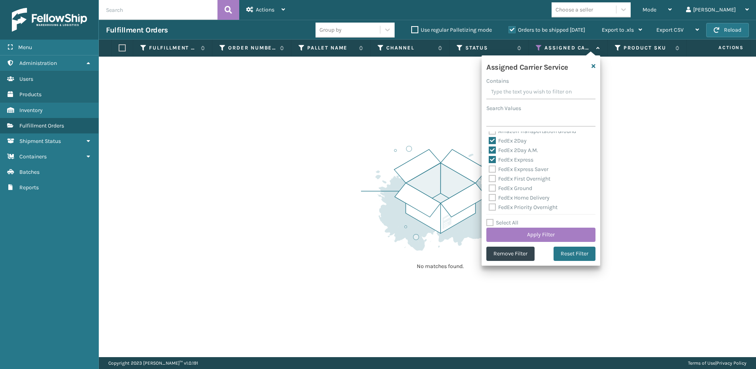
click at [489, 170] on input "FedEx Express Saver" at bounding box center [489, 167] width 0 height 5
click at [520, 178] on label "FedEx First Overnight" at bounding box center [520, 178] width 62 height 7
click at [489, 178] on input "FedEx First Overnight" at bounding box center [489, 176] width 0 height 5
click at [520, 186] on label "FedEx Ground" at bounding box center [511, 188] width 44 height 7
click at [489, 186] on input "FedEx Ground" at bounding box center [489, 186] width 0 height 5
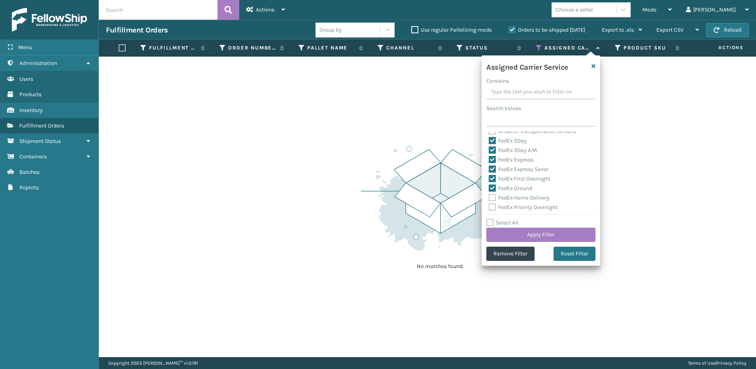
click at [522, 198] on label "FedEx Home Delivery" at bounding box center [519, 197] width 61 height 7
click at [489, 198] on input "FedEx Home Delivery" at bounding box center [489, 195] width 0 height 5
click at [524, 206] on label "FedEx Priority Overnight" at bounding box center [523, 207] width 69 height 7
click at [489, 206] on input "FedEx Priority Overnight" at bounding box center [489, 205] width 0 height 5
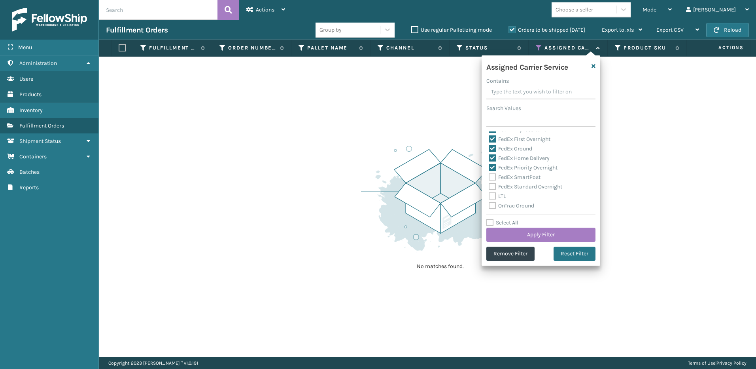
click at [511, 176] on label "FedEx SmartPost" at bounding box center [515, 177] width 52 height 7
click at [489, 176] on input "FedEx SmartPost" at bounding box center [489, 174] width 0 height 5
click at [513, 184] on label "FedEx Standard Overnight" at bounding box center [526, 186] width 74 height 7
click at [489, 184] on input "FedEx Standard Overnight" at bounding box center [489, 184] width 0 height 5
click at [525, 231] on button "Apply Filter" at bounding box center [541, 234] width 109 height 14
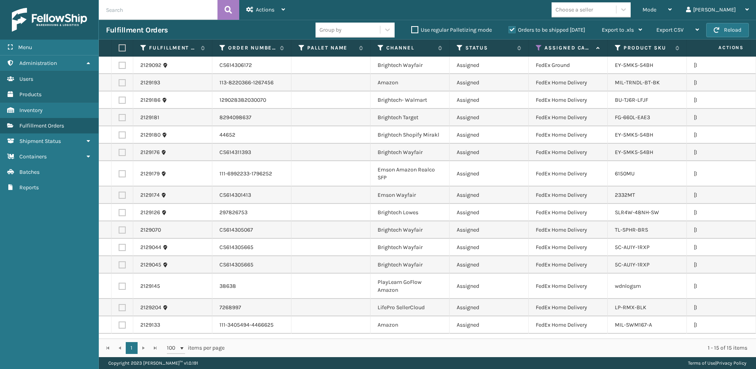
scroll to position [0, 0]
click at [593, 11] on div "Choose a seller" at bounding box center [575, 10] width 38 height 8
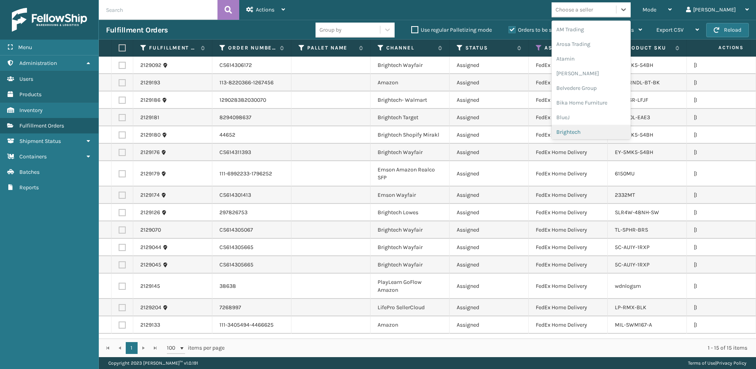
click at [606, 134] on div "Brightech" at bounding box center [591, 132] width 79 height 15
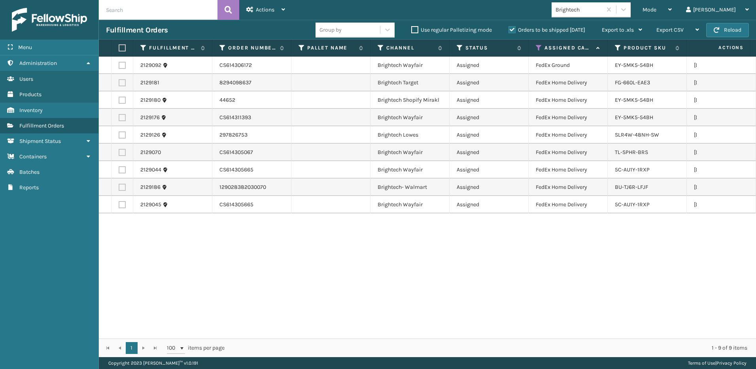
click at [119, 48] on label at bounding box center [121, 47] width 5 height 7
click at [119, 48] on input "checkbox" at bounding box center [119, 47] width 0 height 5
click at [263, 9] on span "Actions" at bounding box center [265, 9] width 19 height 7
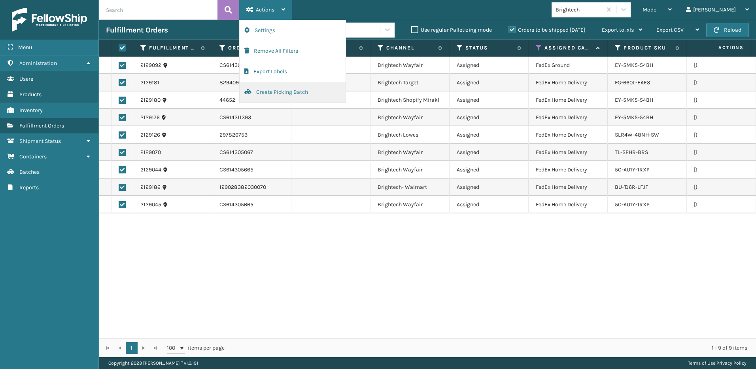
click at [258, 93] on button "Create Picking Batch" at bounding box center [293, 92] width 106 height 21
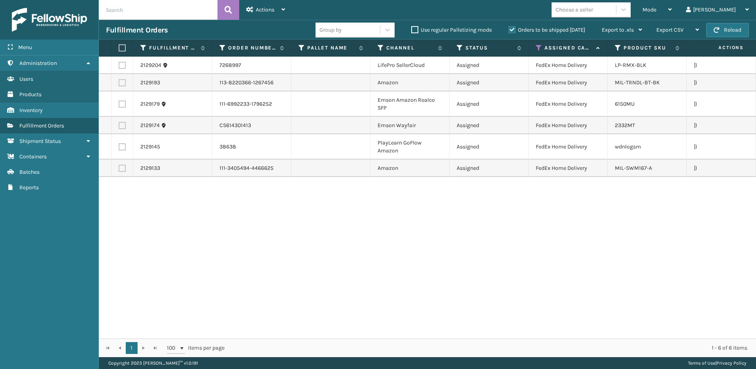
click at [123, 67] on label at bounding box center [122, 65] width 7 height 7
click at [119, 67] on input "checkbox" at bounding box center [119, 64] width 0 height 5
click at [123, 50] on label at bounding box center [121, 47] width 5 height 7
click at [119, 50] on input "checkbox" at bounding box center [119, 47] width 0 height 5
click at [120, 65] on label at bounding box center [122, 65] width 7 height 7
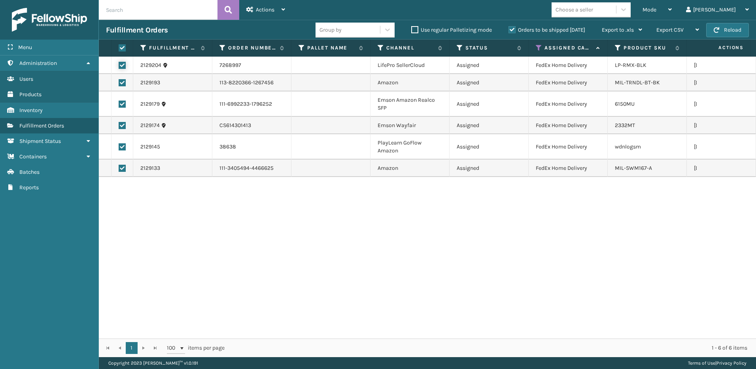
click at [119, 65] on input "checkbox" at bounding box center [119, 64] width 0 height 5
click at [119, 51] on label at bounding box center [121, 47] width 5 height 7
click at [119, 51] on input "checkbox" at bounding box center [119, 47] width 0 height 5
click at [268, 14] on div "Actions" at bounding box center [265, 10] width 39 height 20
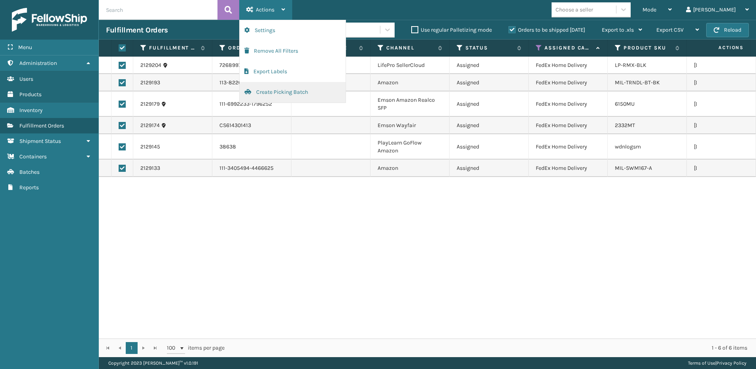
click at [268, 93] on button "Create Picking Batch" at bounding box center [293, 92] width 106 height 21
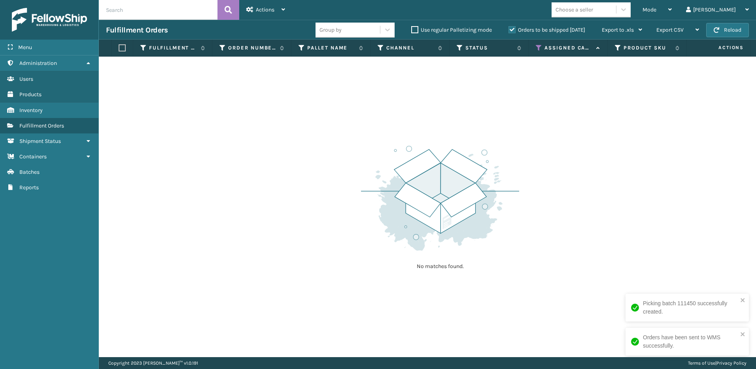
click at [538, 48] on icon at bounding box center [539, 47] width 6 height 7
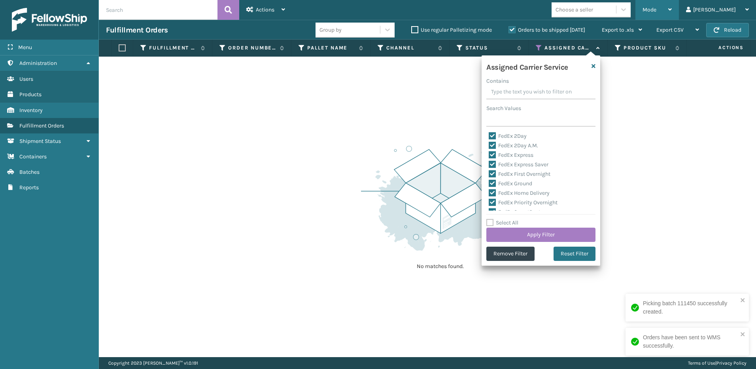
drag, startPoint x: 687, startPoint y: 8, endPoint x: 679, endPoint y: 18, distance: 12.7
click at [672, 8] on div "Mode" at bounding box center [657, 10] width 29 height 20
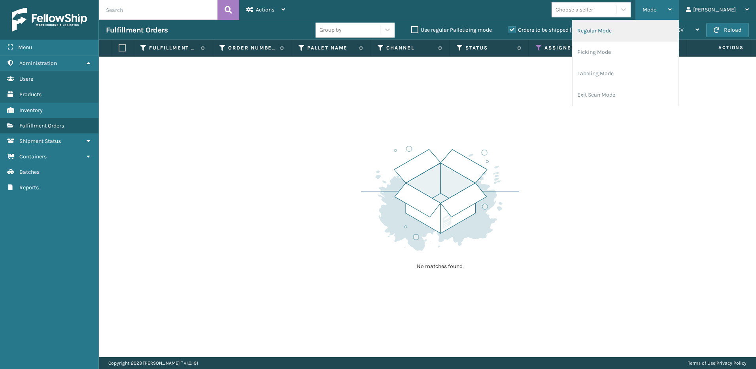
click at [619, 32] on li "Regular Mode" at bounding box center [626, 30] width 106 height 21
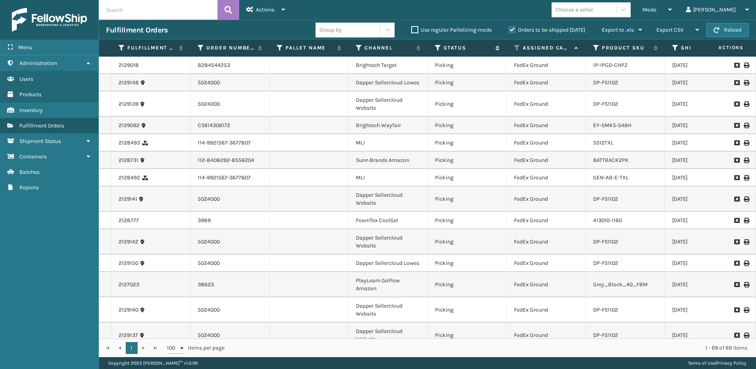
click at [437, 48] on icon at bounding box center [438, 47] width 6 height 7
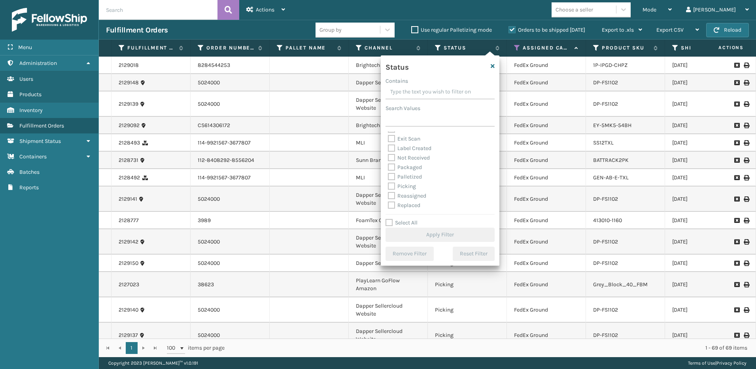
scroll to position [40, 0]
click at [406, 173] on label "Picking" at bounding box center [402, 172] width 28 height 7
click at [388, 173] on input "Picking" at bounding box center [388, 170] width 0 height 5
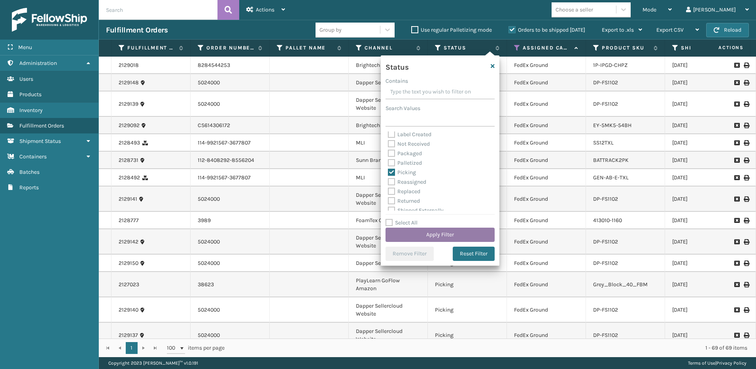
click at [436, 231] on button "Apply Filter" at bounding box center [440, 234] width 109 height 14
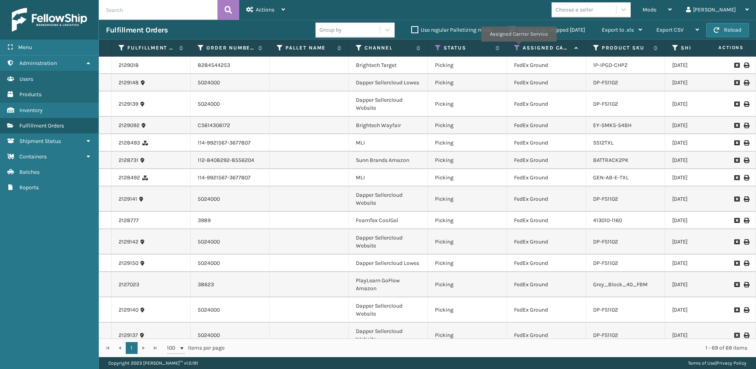
click at [517, 46] on icon at bounding box center [517, 47] width 6 height 7
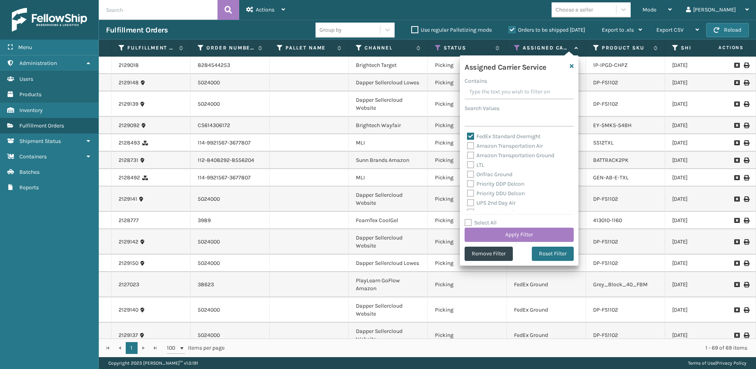
scroll to position [158, 0]
click at [485, 222] on label "Select All" at bounding box center [481, 222] width 32 height 7
click at [485, 219] on input "Select All" at bounding box center [524, 218] width 119 height 1
click at [474, 202] on label "LTL" at bounding box center [475, 204] width 17 height 7
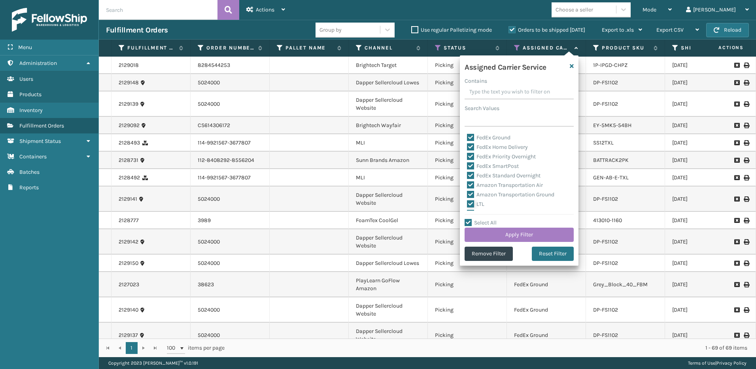
click at [468, 202] on input "LTL" at bounding box center [467, 201] width 0 height 5
click at [502, 231] on button "Apply Filter" at bounding box center [519, 234] width 109 height 14
